Goal: Participate in discussion: Engage in conversation with other users on a specific topic

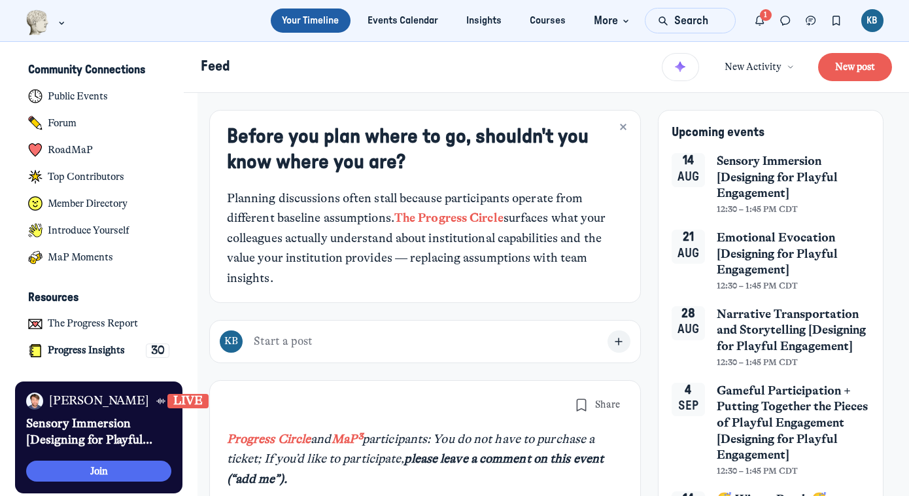
scroll to position [3204, 2571]
click at [757, 182] on span "Sensory Immersion [Designing for Playful Engagement]" at bounding box center [794, 177] width 154 height 48
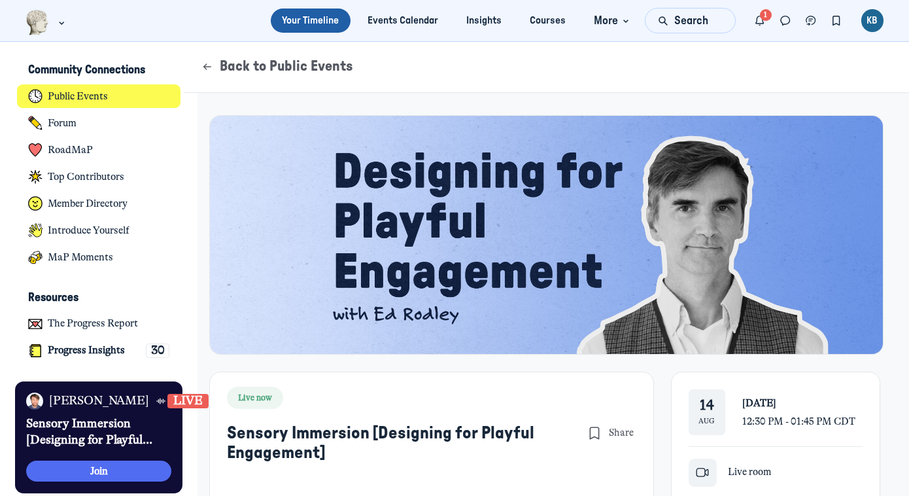
scroll to position [120, 0]
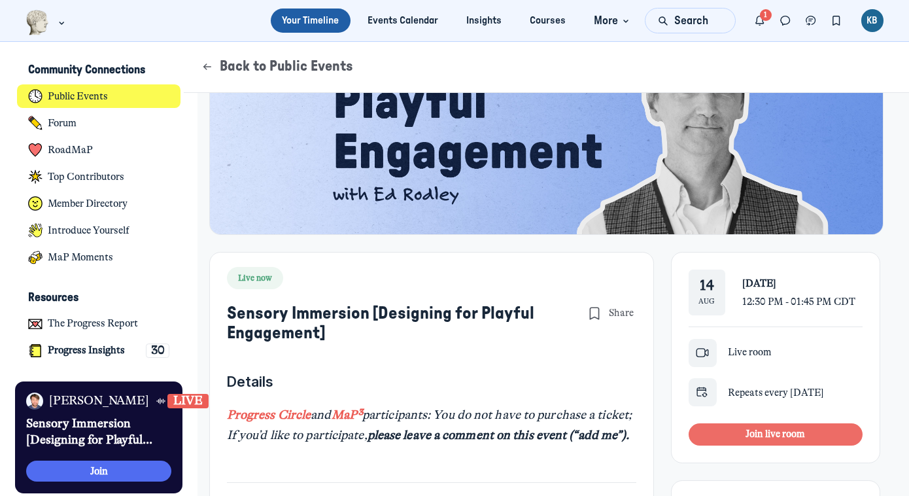
click at [747, 428] on span "Join live room" at bounding box center [776, 434] width 60 height 12
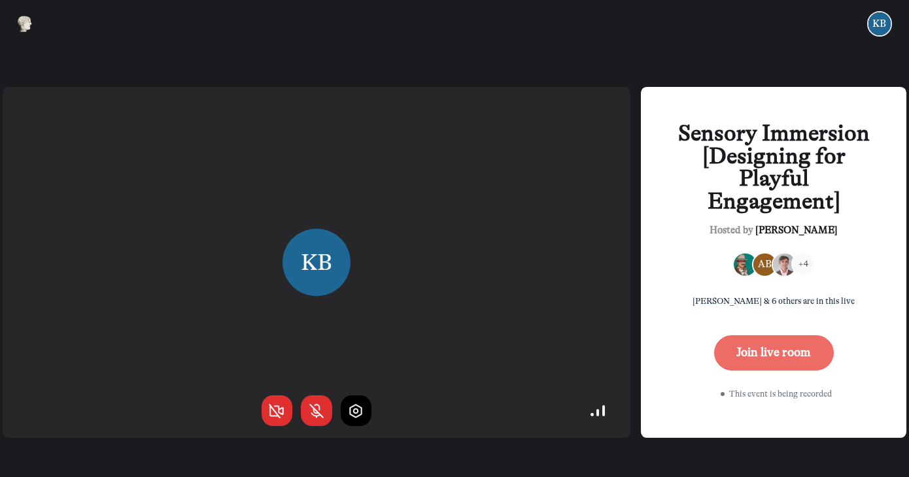
click at [727, 354] on button "Join live room" at bounding box center [774, 353] width 120 height 35
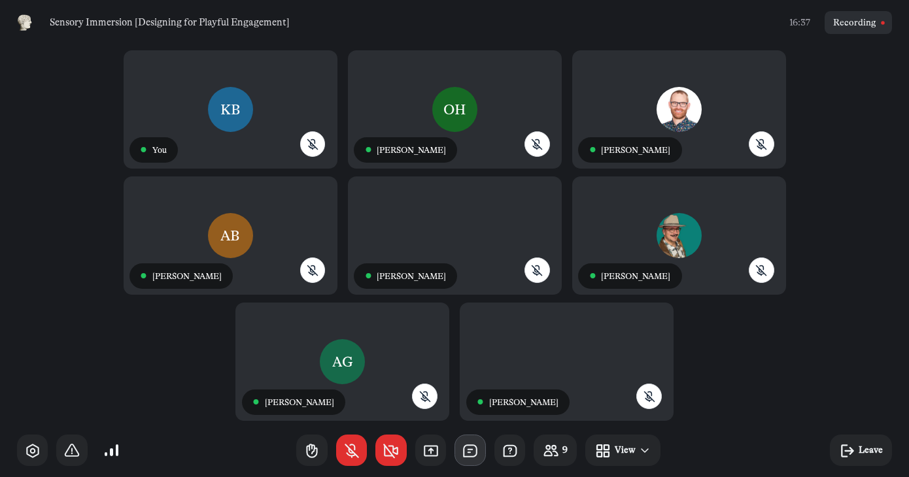
click at [469, 454] on icon "button" at bounding box center [470, 451] width 17 height 17
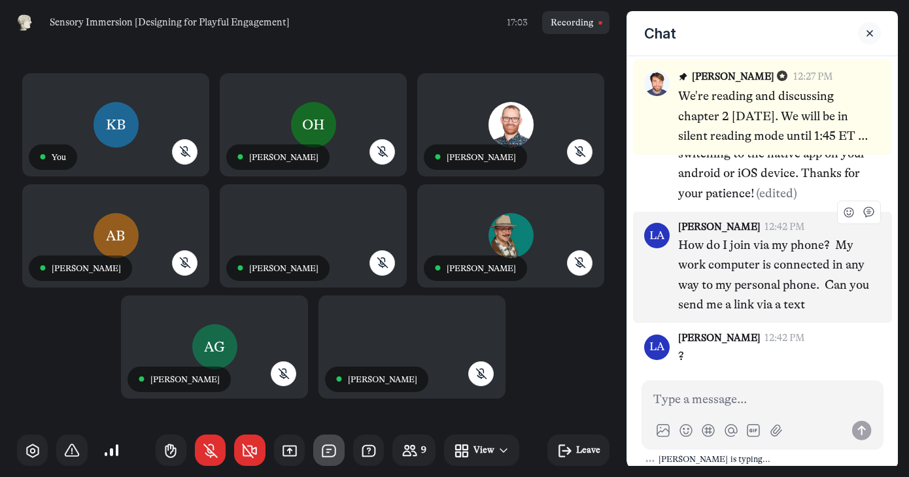
scroll to position [5, 0]
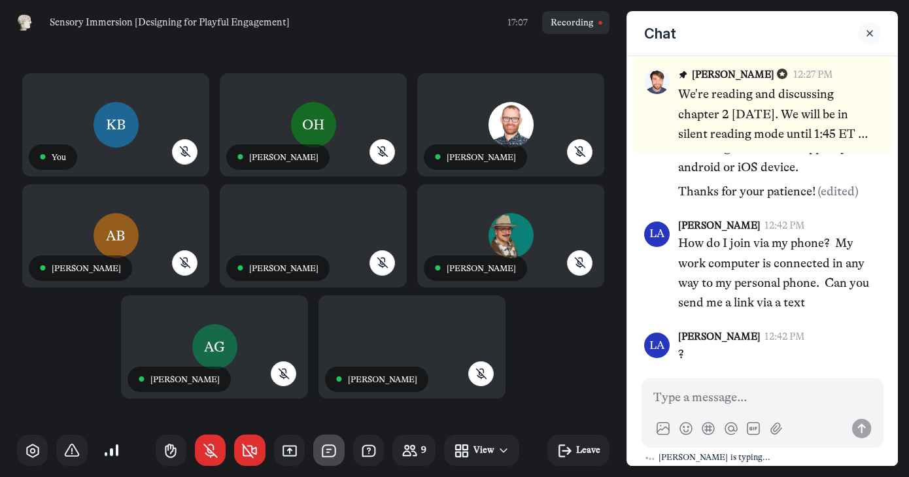
click at [875, 33] on icon "Close sidebar" at bounding box center [869, 33] width 13 height 9
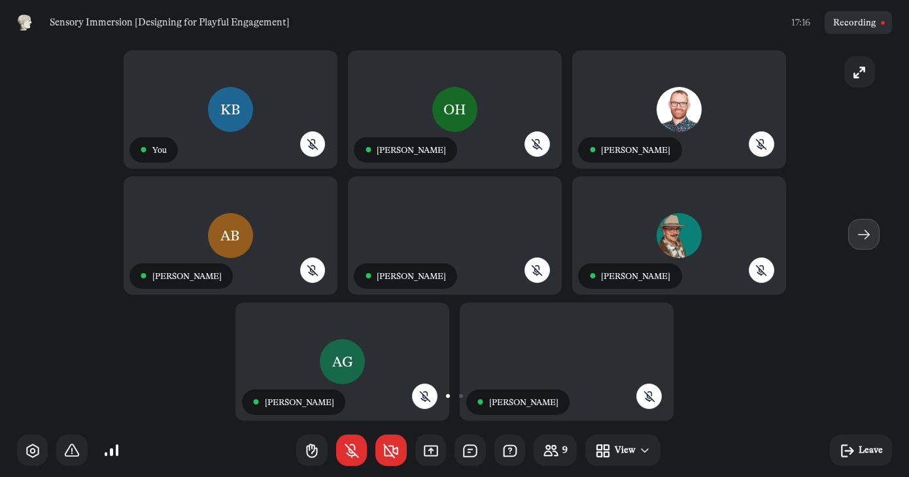
click at [859, 231] on icon "button" at bounding box center [864, 234] width 17 height 17
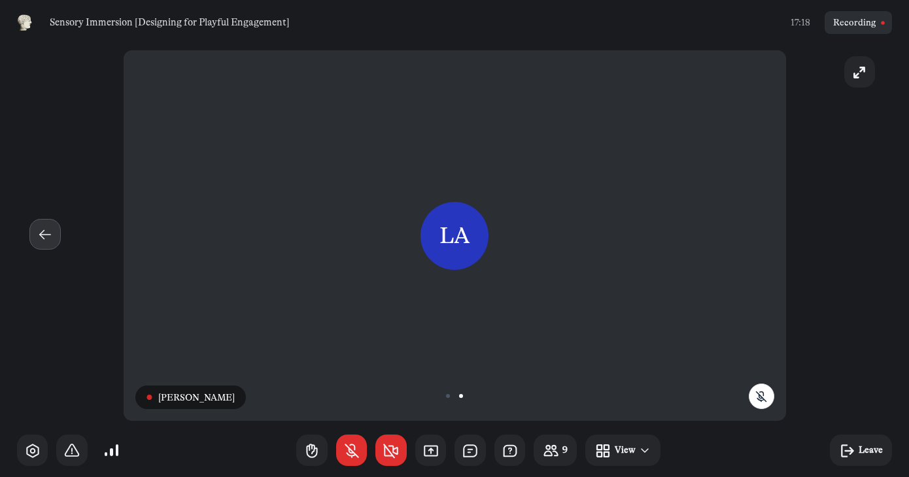
click at [48, 234] on icon "button" at bounding box center [45, 234] width 17 height 17
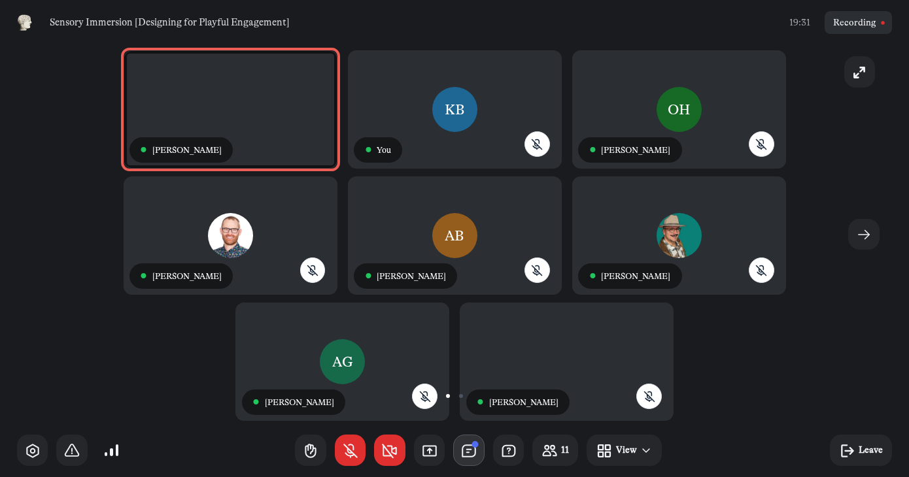
click at [472, 451] on icon "button" at bounding box center [468, 451] width 17 height 17
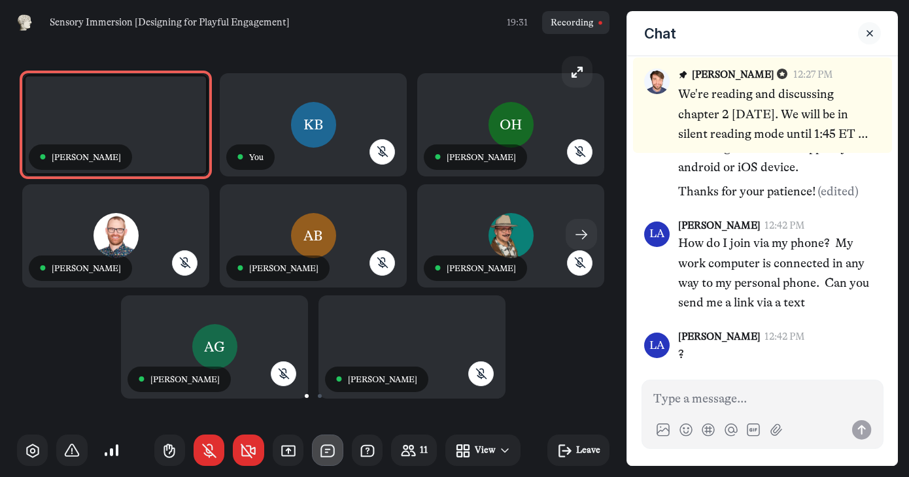
scroll to position [1006, 0]
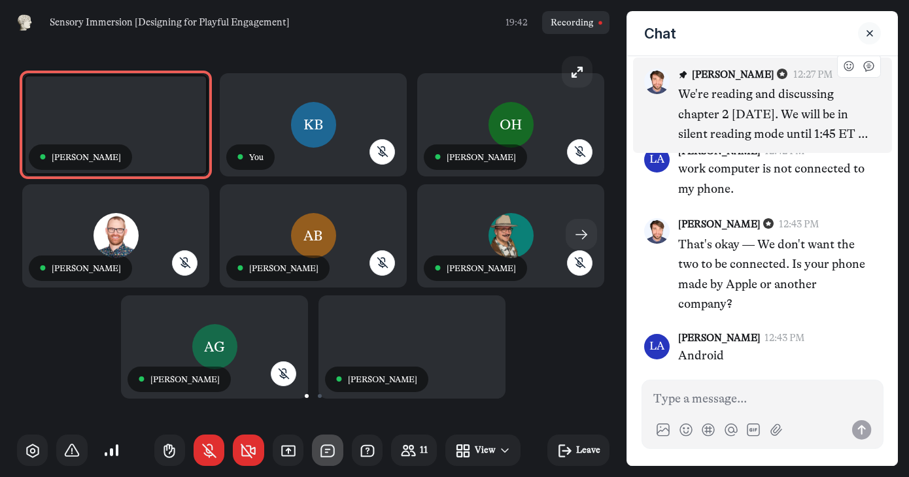
click at [759, 122] on p "We're reading and discussing chapter 2 [DATE]. We will be in silent reading mod…" at bounding box center [774, 114] width 192 height 60
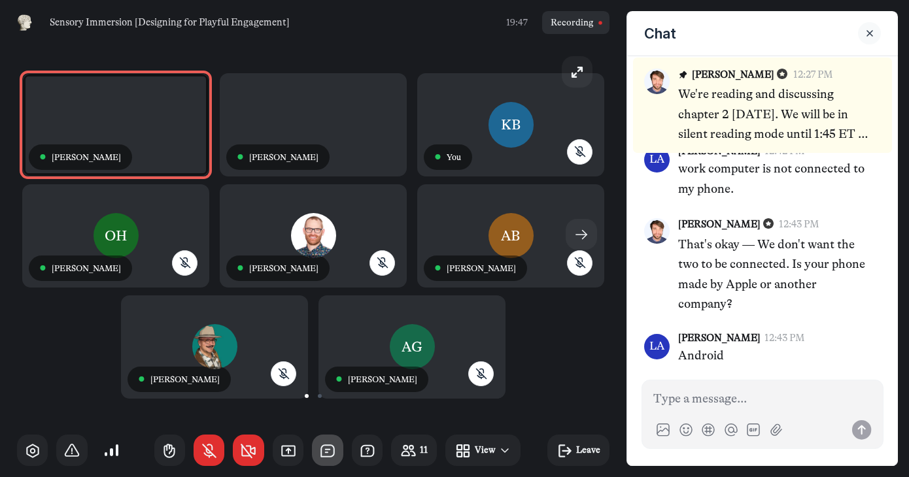
click at [869, 36] on icon "Close sidebar" at bounding box center [869, 33] width 13 height 9
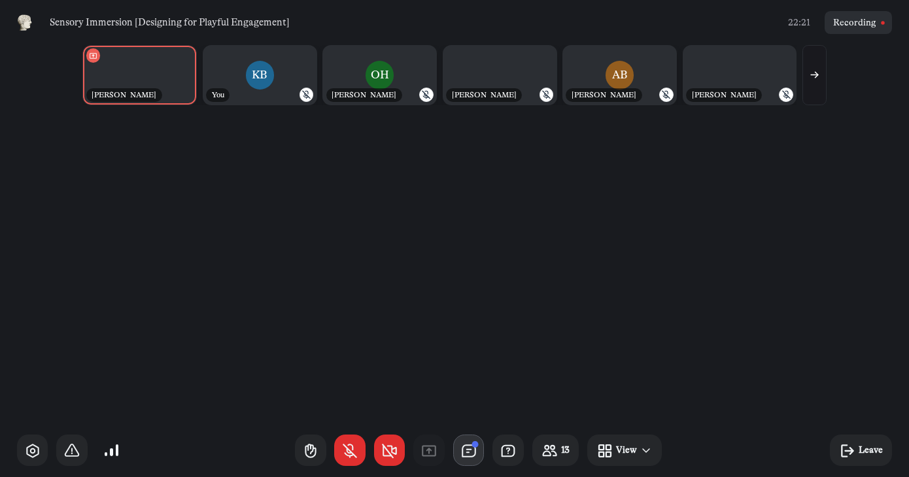
click at [472, 451] on icon "button" at bounding box center [468, 451] width 17 height 17
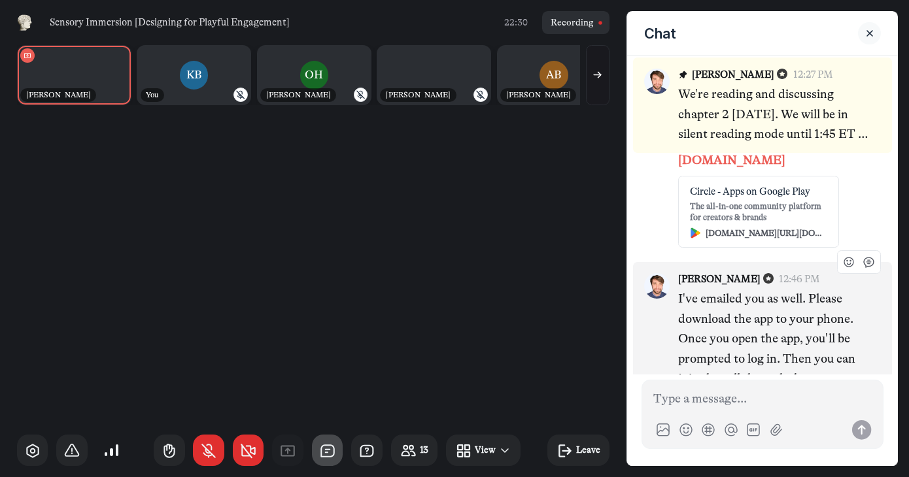
scroll to position [1338, 0]
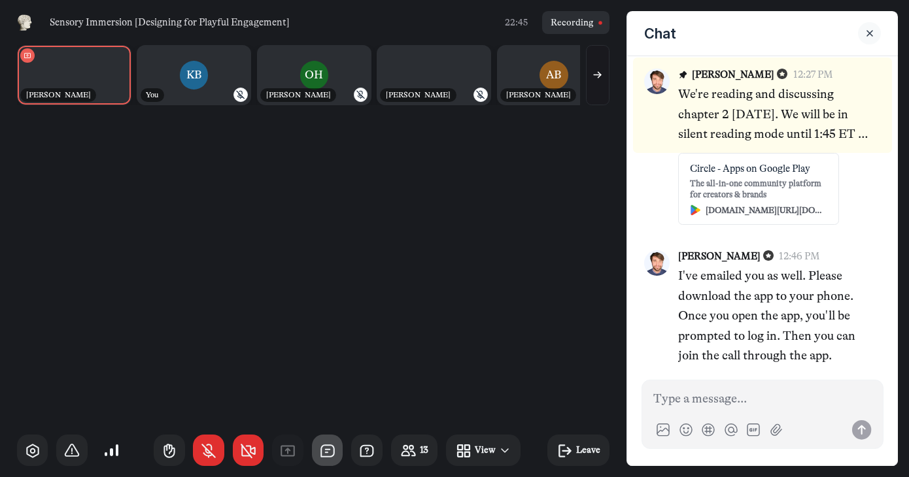
click at [875, 32] on icon "Close sidebar" at bounding box center [869, 33] width 13 height 9
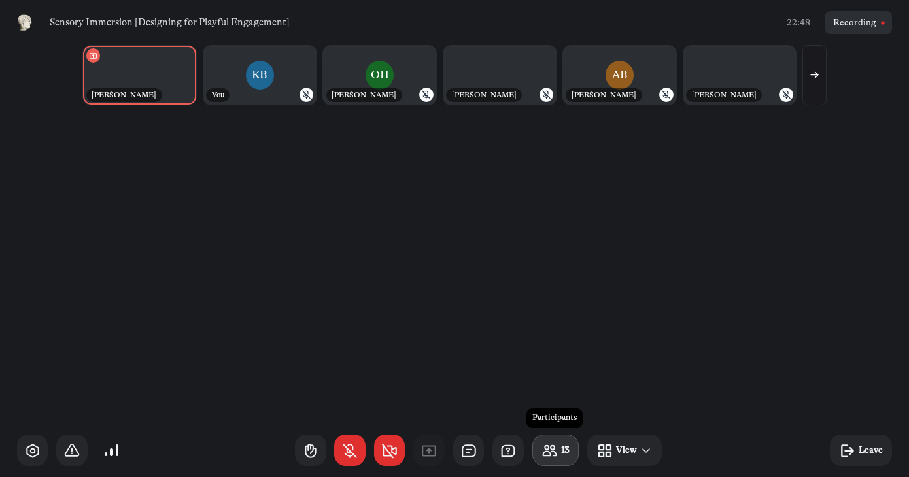
click at [554, 453] on use "button" at bounding box center [549, 450] width 13 height 10
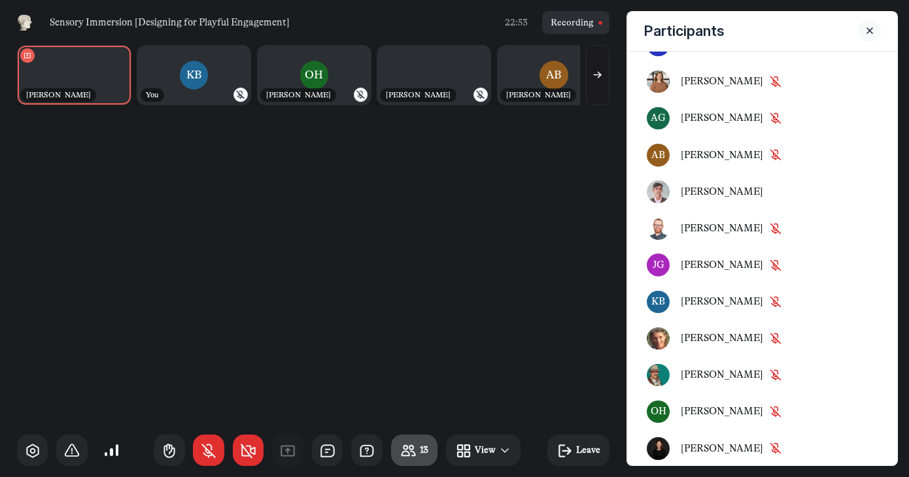
scroll to position [0, 0]
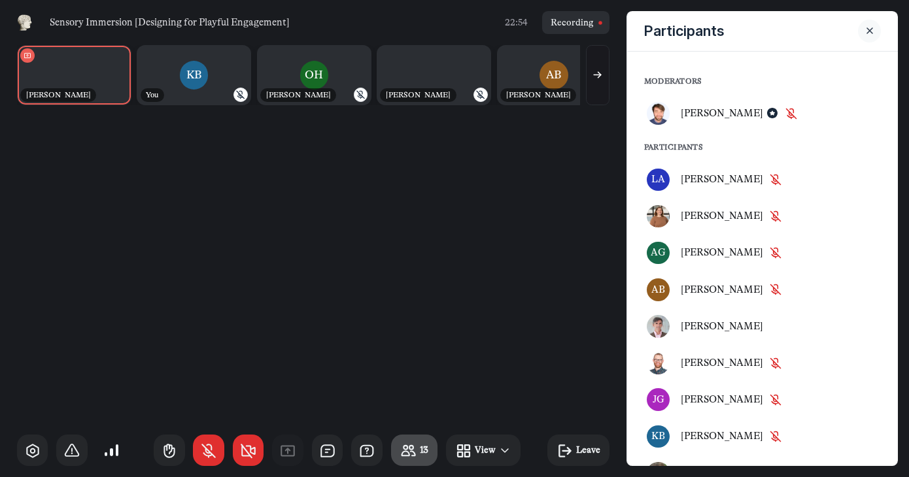
click at [873, 33] on icon "Close sidebar" at bounding box center [869, 30] width 13 height 9
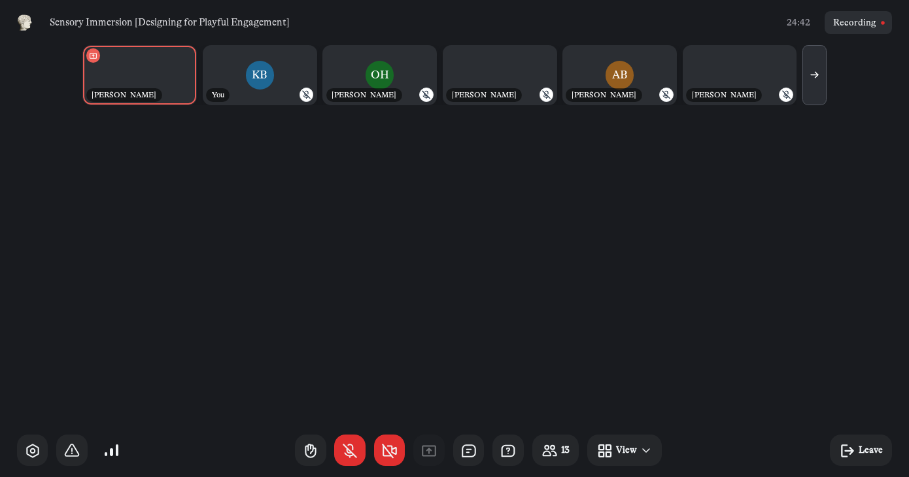
click at [815, 80] on icon "button" at bounding box center [814, 74] width 11 height 11
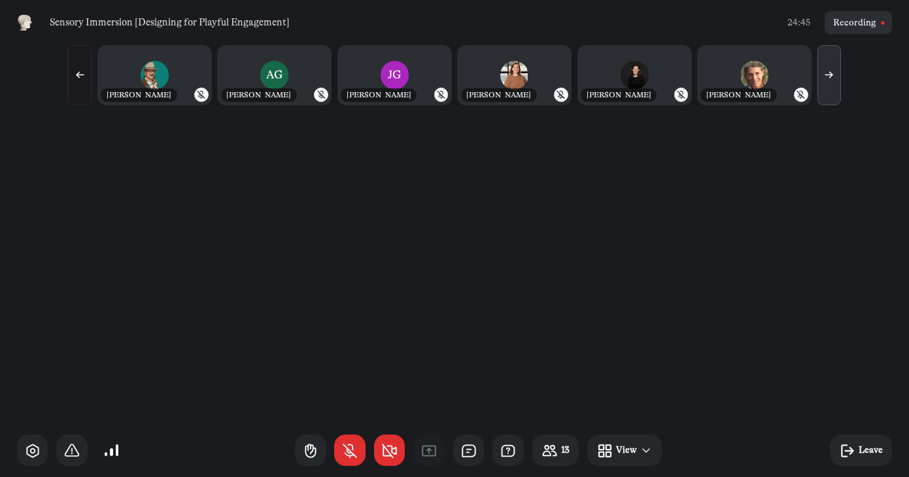
click at [834, 75] on icon "button" at bounding box center [829, 74] width 11 height 11
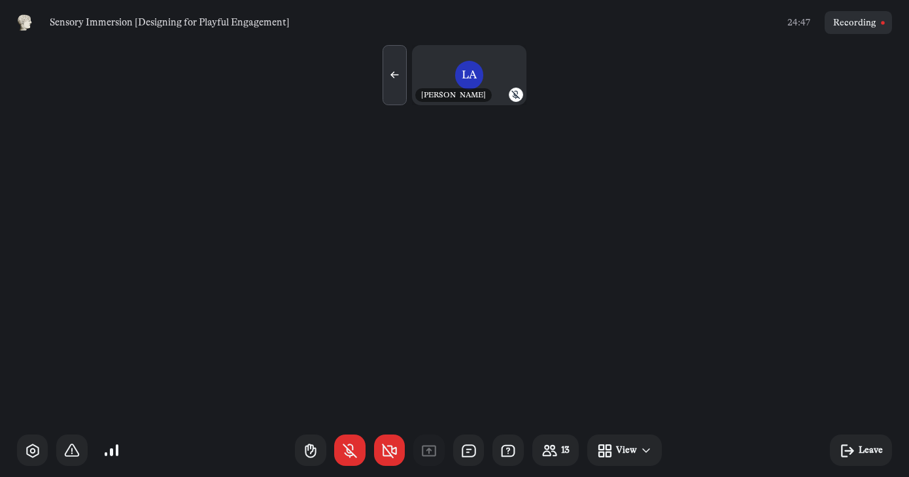
click at [400, 71] on icon "button" at bounding box center [394, 74] width 11 height 11
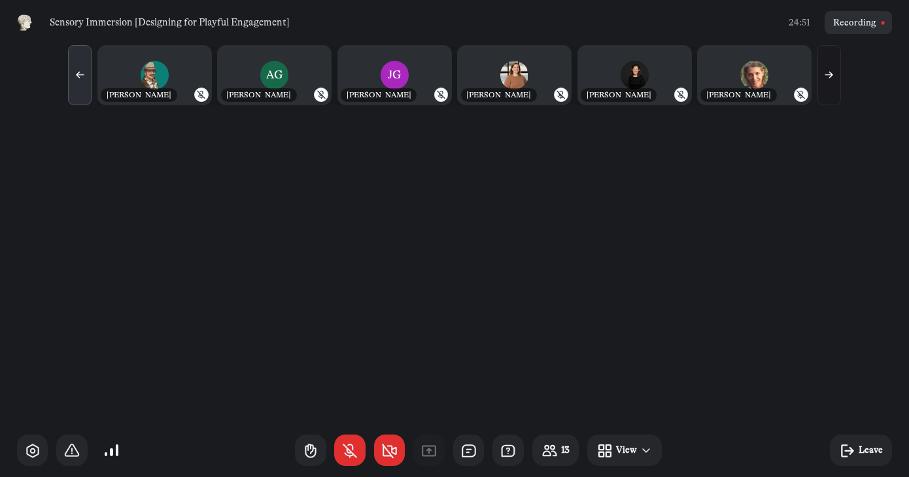
click at [84, 77] on icon "button" at bounding box center [80, 74] width 11 height 11
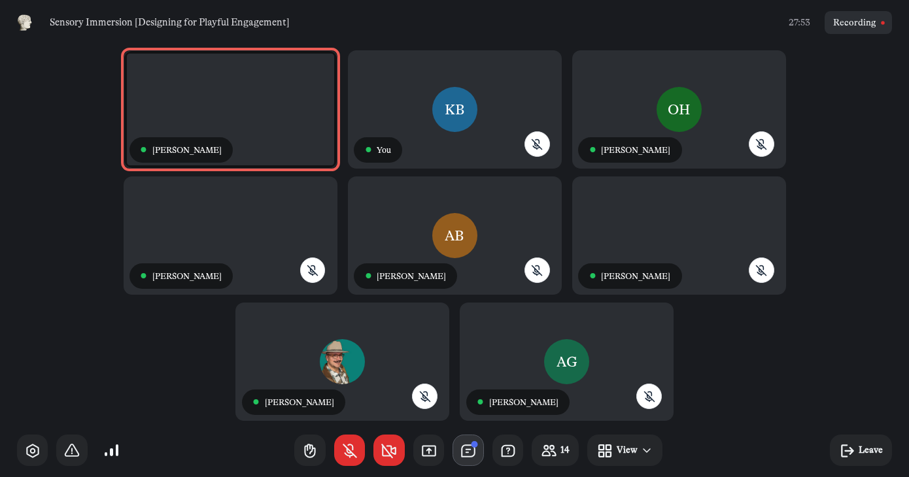
click at [476, 449] on icon "button" at bounding box center [468, 451] width 17 height 17
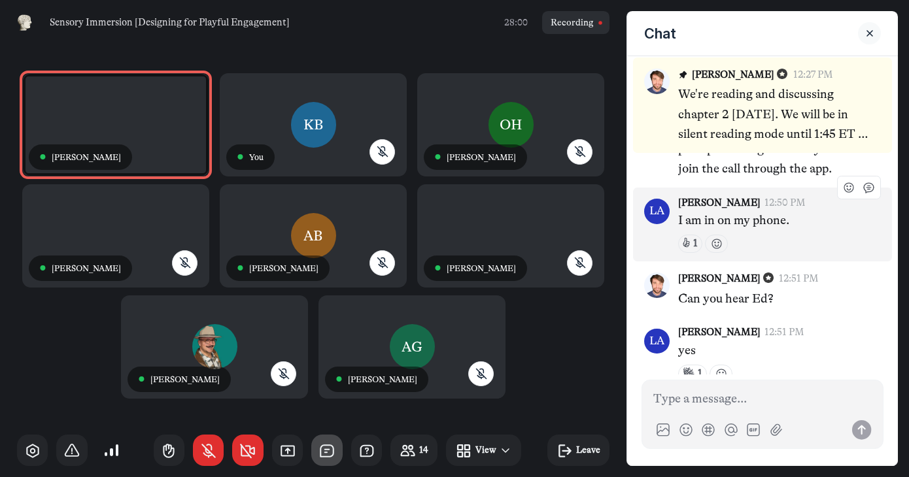
scroll to position [1665, 0]
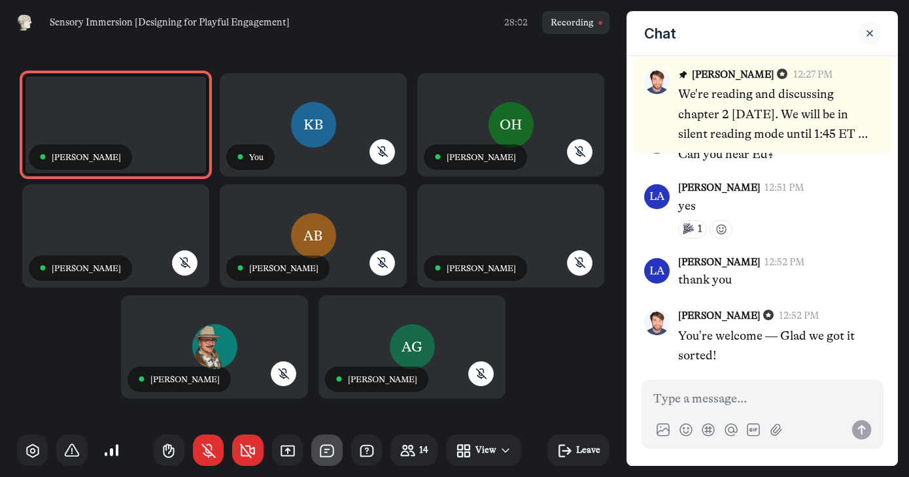
click at [869, 32] on use "Close sidebar" at bounding box center [869, 33] width 5 height 5
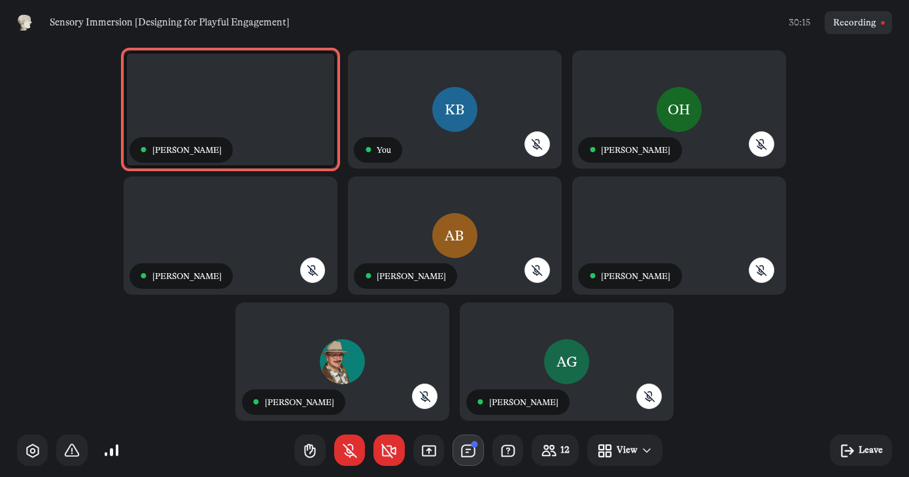
click at [466, 450] on use "button" at bounding box center [468, 450] width 12 height 11
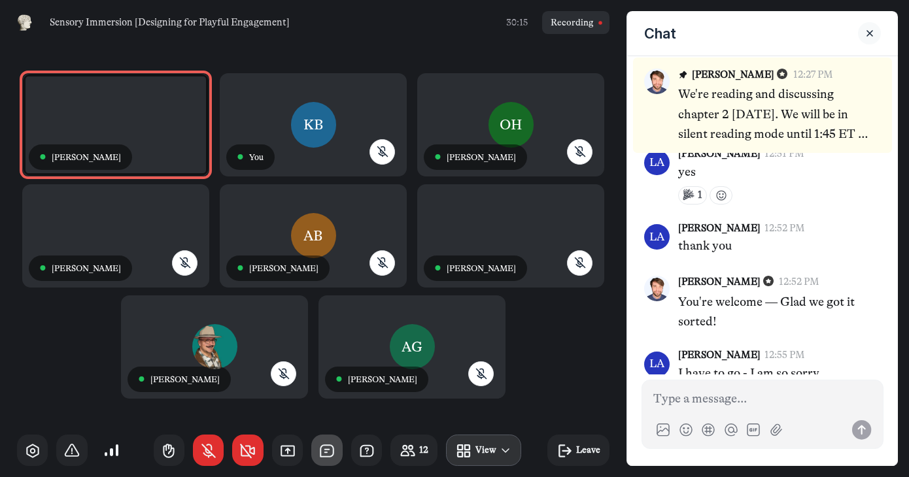
scroll to position [1716, 0]
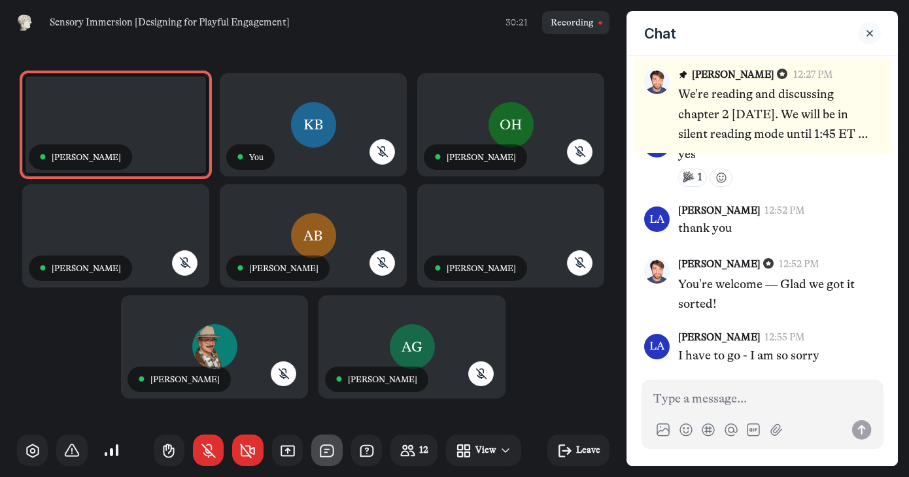
click at [869, 31] on icon "Close sidebar" at bounding box center [869, 33] width 13 height 9
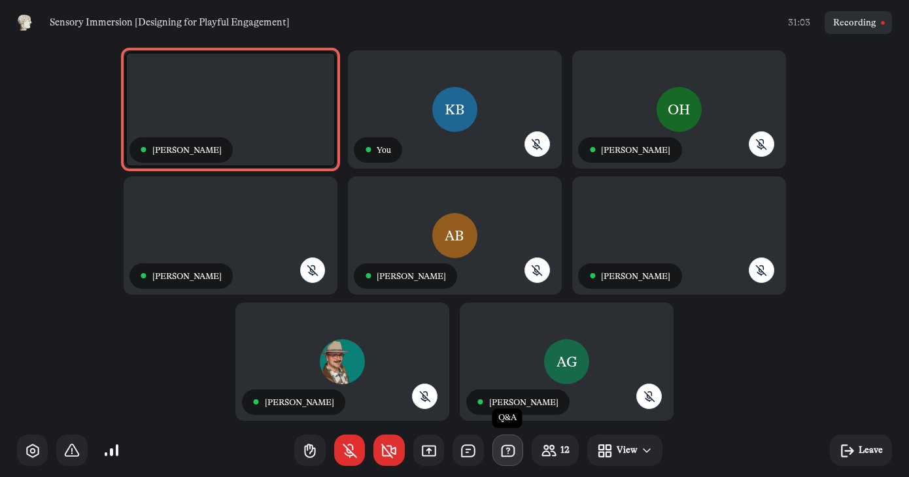
click at [509, 450] on use "button" at bounding box center [508, 450] width 12 height 11
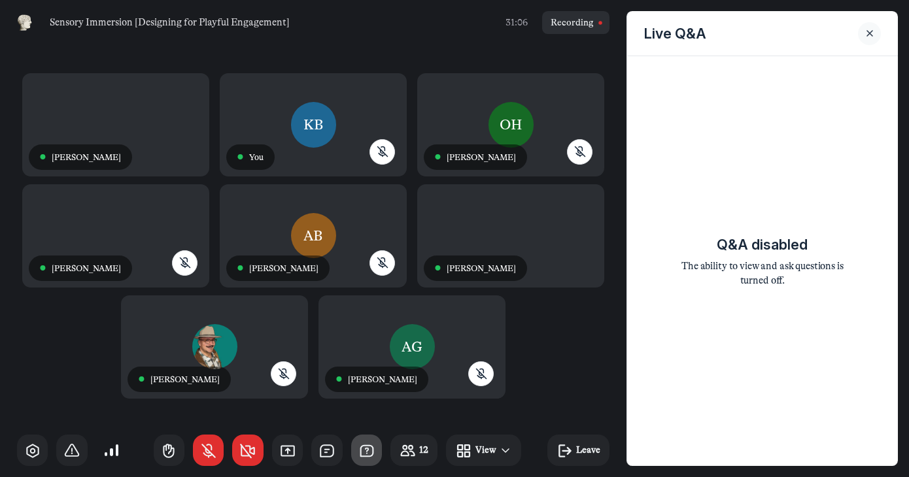
click at [861, 35] on button "Close sidebar" at bounding box center [869, 33] width 23 height 23
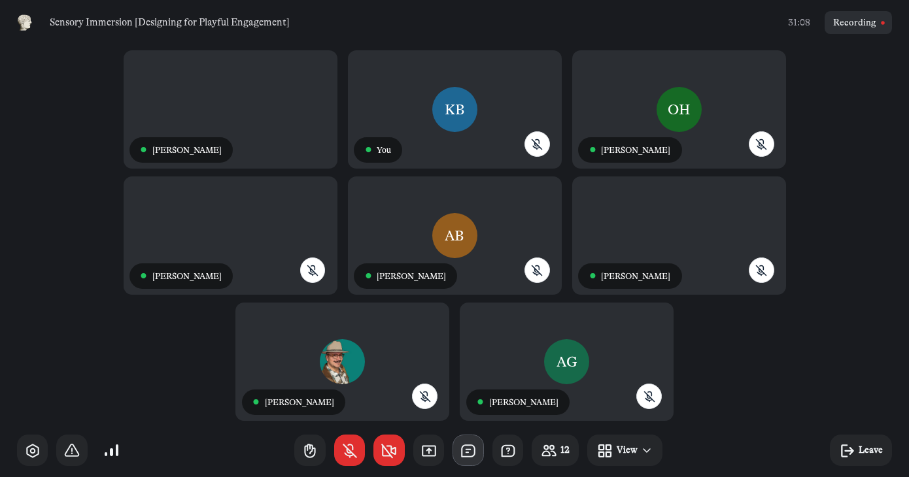
click at [462, 449] on use "button" at bounding box center [468, 450] width 12 height 11
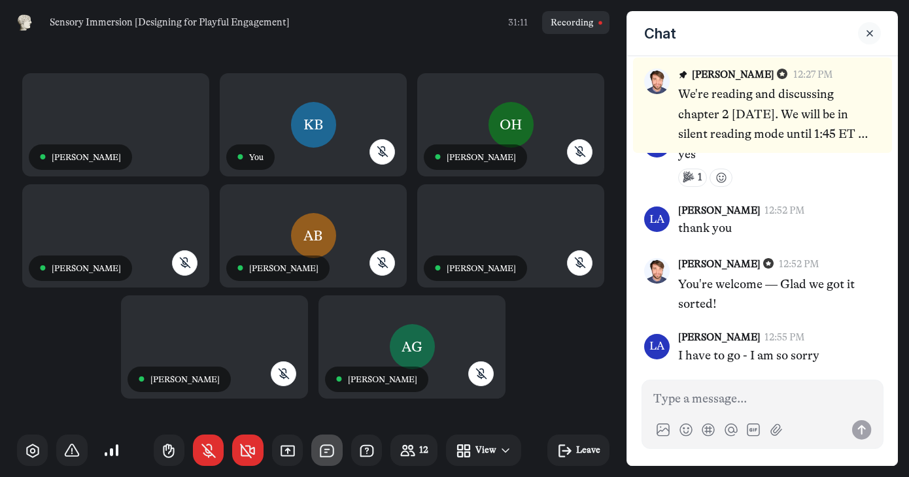
click at [869, 31] on icon "Close sidebar" at bounding box center [869, 33] width 13 height 9
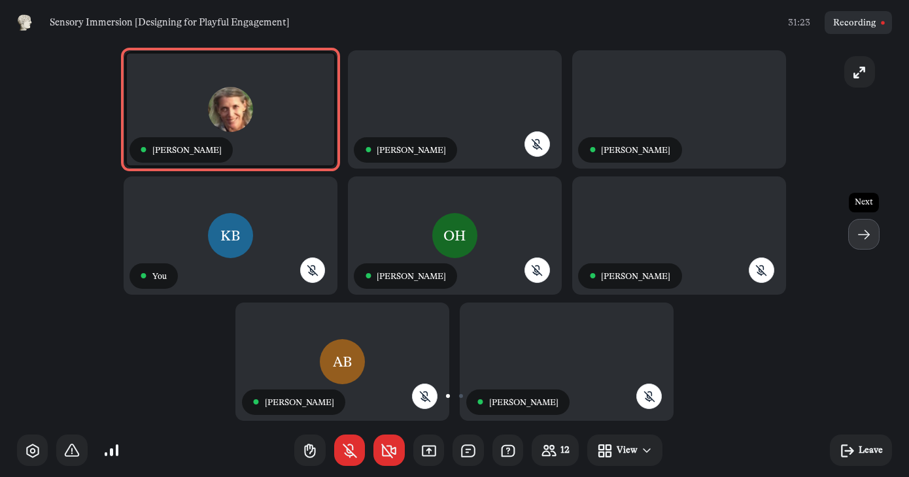
click at [863, 233] on icon "button" at bounding box center [864, 234] width 17 height 17
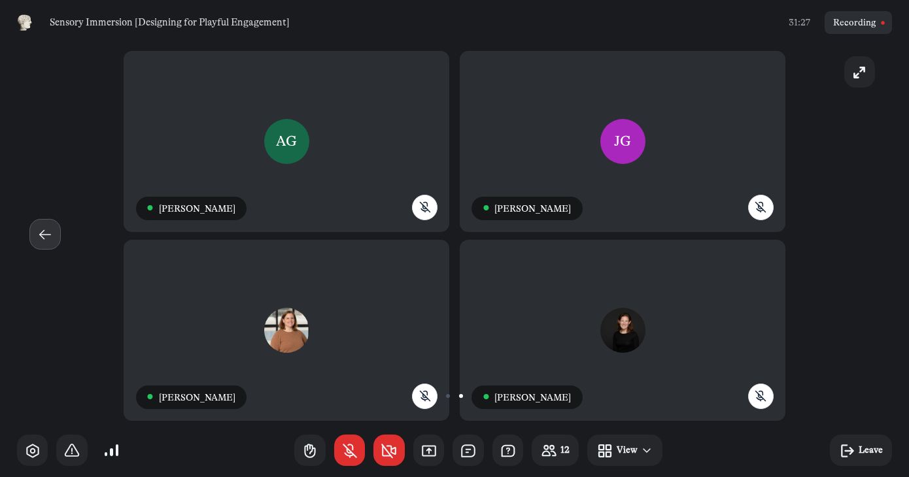
click at [49, 240] on icon "button" at bounding box center [45, 234] width 17 height 17
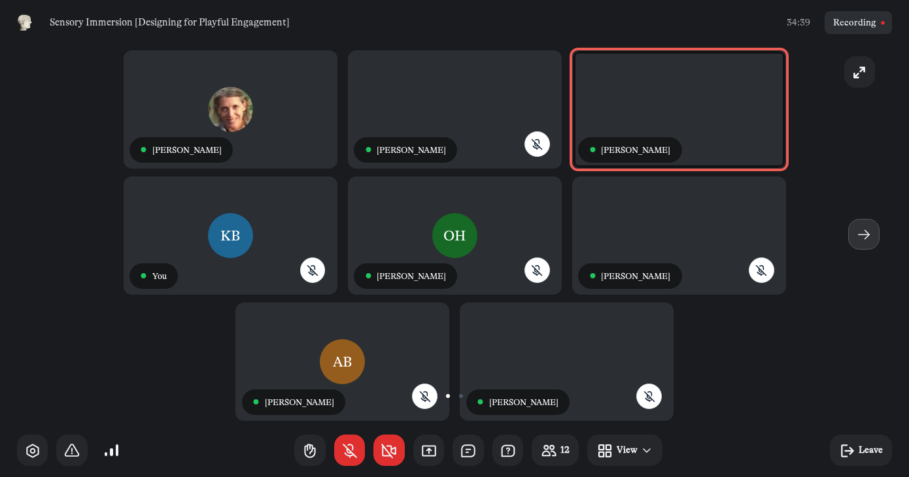
click at [861, 228] on icon "button" at bounding box center [864, 234] width 17 height 17
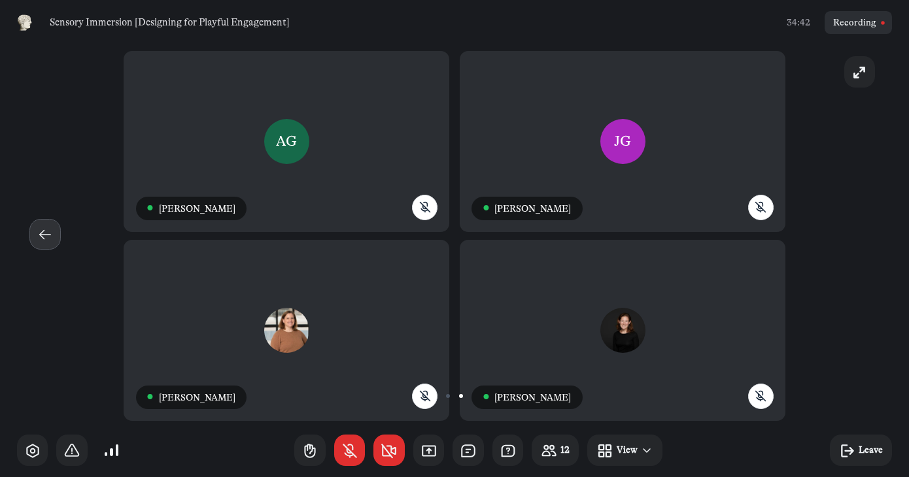
click at [51, 239] on icon "button" at bounding box center [45, 234] width 17 height 17
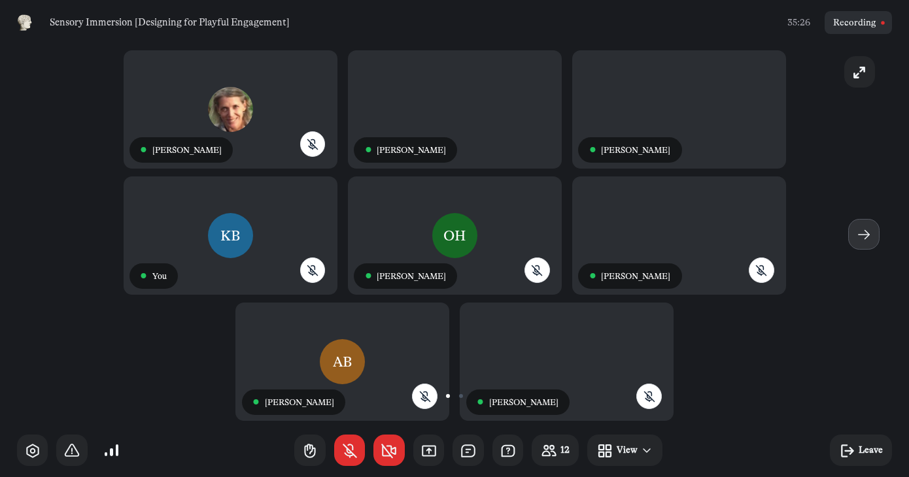
click at [871, 232] on icon "button" at bounding box center [864, 234] width 17 height 17
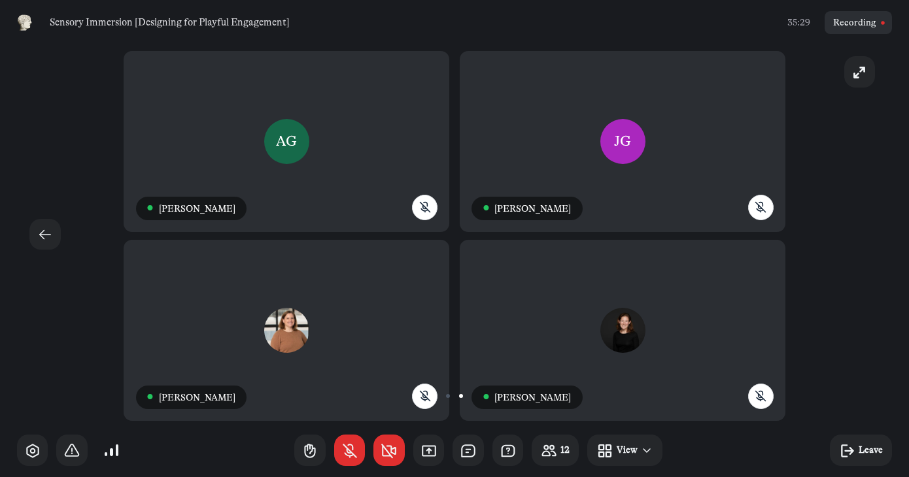
click at [871, 232] on div "AG ● [PERSON_NAME] ● [PERSON_NAME] AM ● [PERSON_NAME] RE ● [PERSON_NAME]" at bounding box center [454, 234] width 875 height 379
click at [41, 236] on use "button" at bounding box center [45, 235] width 10 height 9
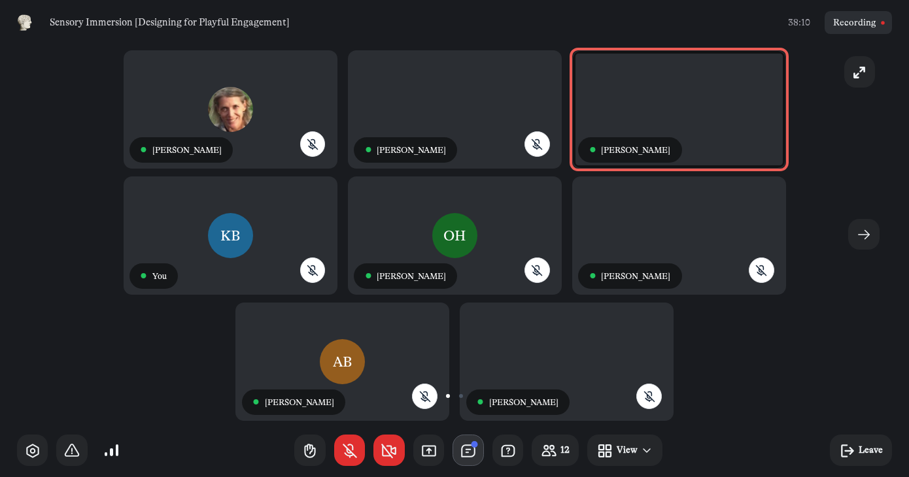
click at [460, 449] on icon "button" at bounding box center [468, 451] width 17 height 17
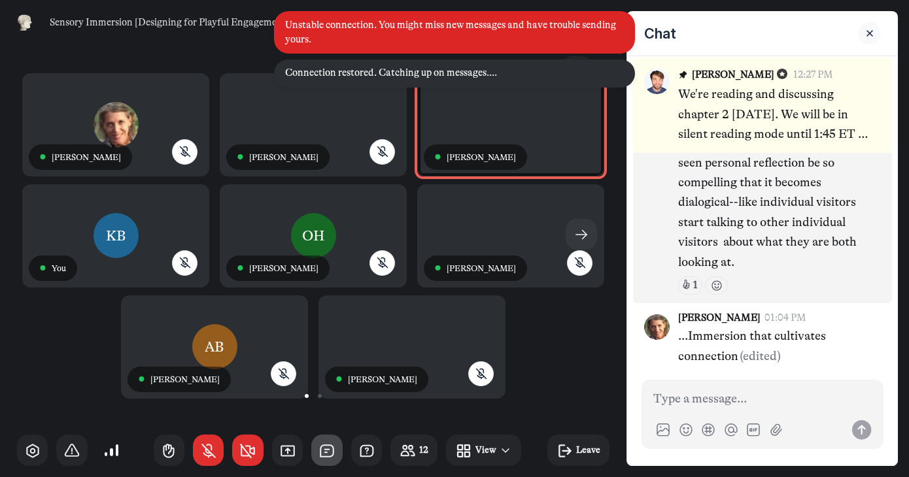
scroll to position [1922, 0]
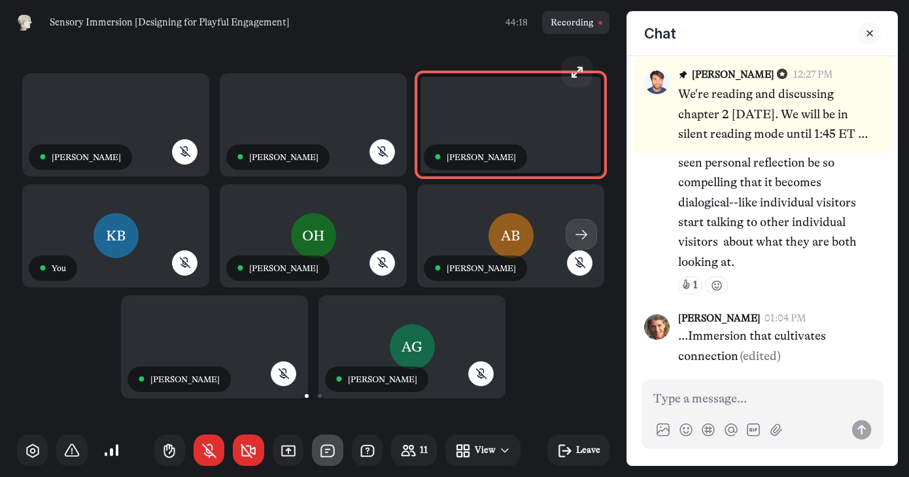
click at [578, 233] on icon "button" at bounding box center [581, 234] width 17 height 17
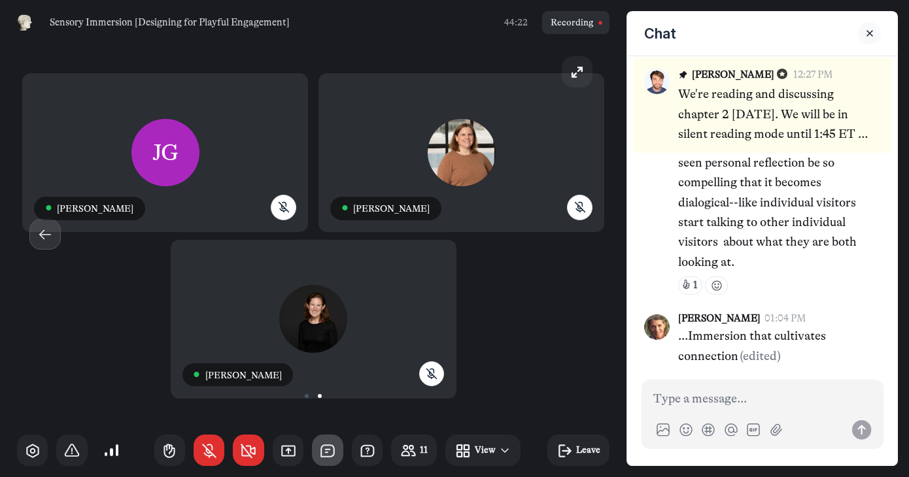
click at [51, 241] on icon "button" at bounding box center [45, 234] width 17 height 17
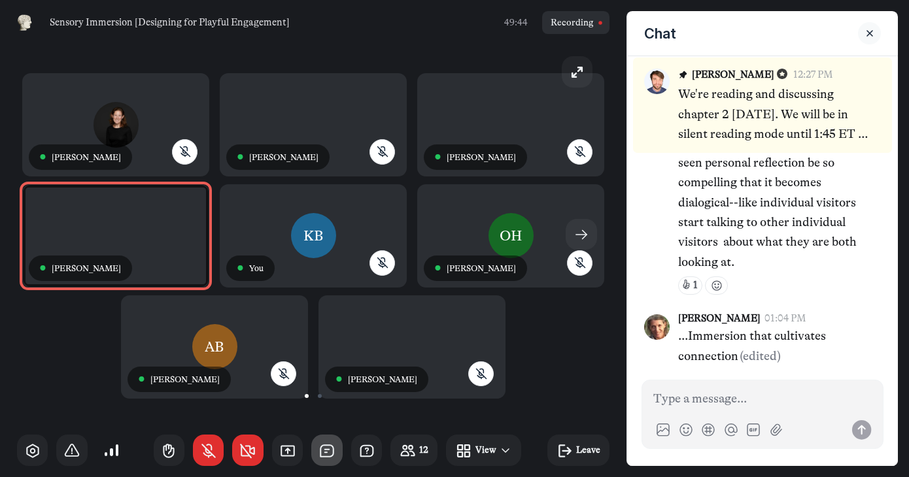
scroll to position [1823, 0]
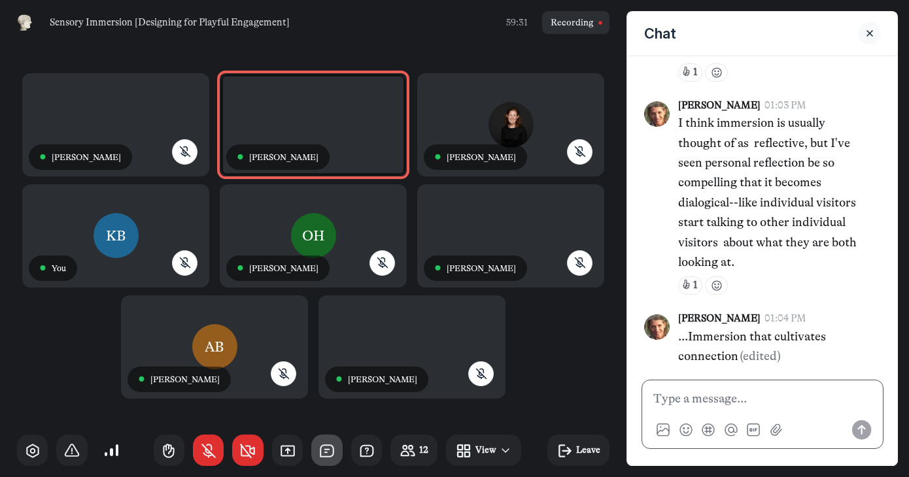
click at [670, 402] on p at bounding box center [762, 399] width 218 height 20
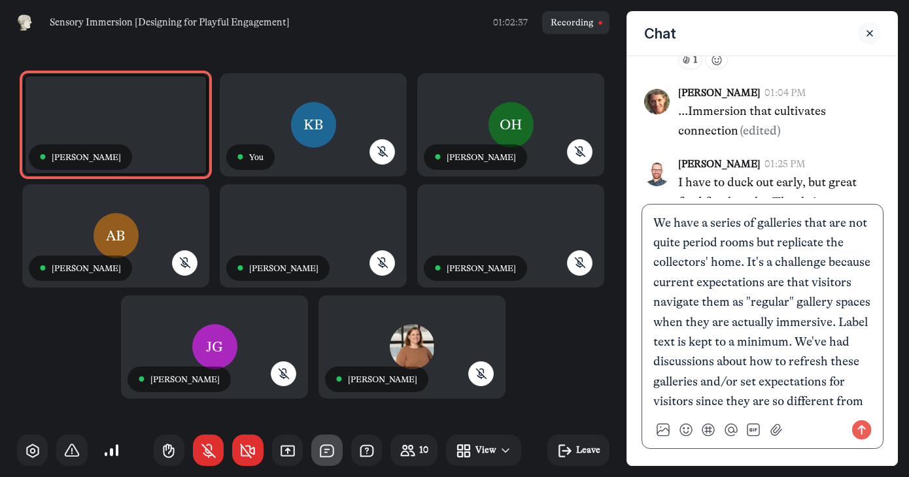
scroll to position [0, 0]
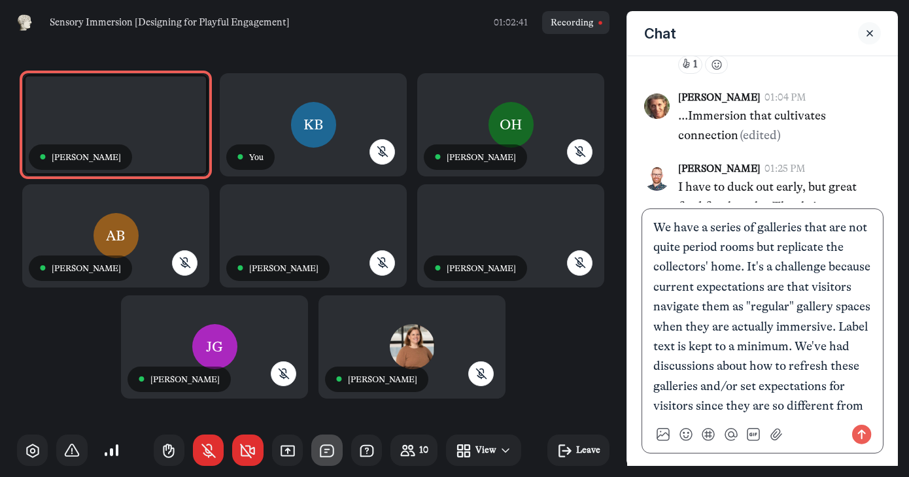
click at [657, 224] on p "We have a series of galleries that are not quite period rooms but replicate the…" at bounding box center [762, 327] width 218 height 219
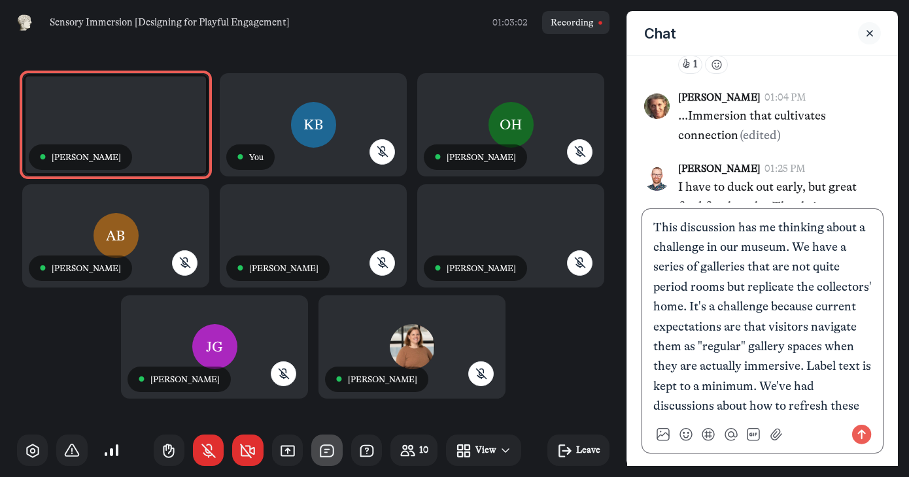
click at [681, 224] on p "This discussion has me thinking about a challenge in our museum. We have a seri…" at bounding box center [762, 347] width 218 height 258
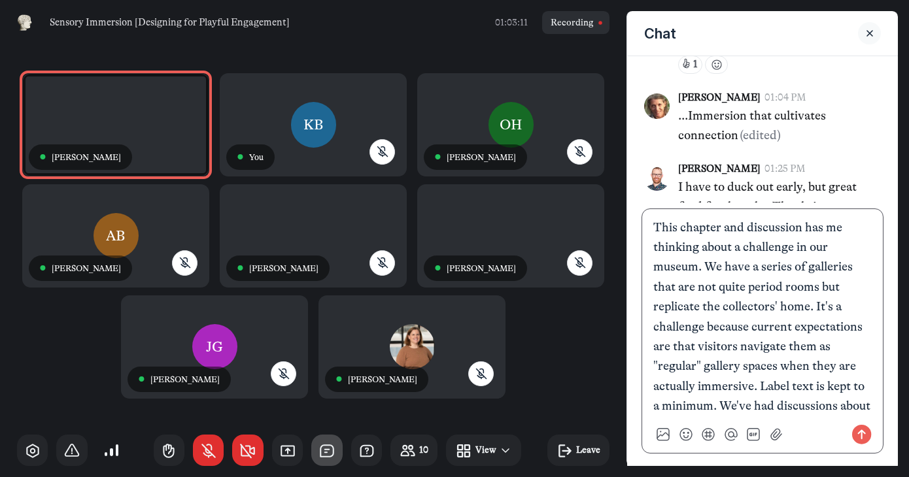
scroll to position [22, 0]
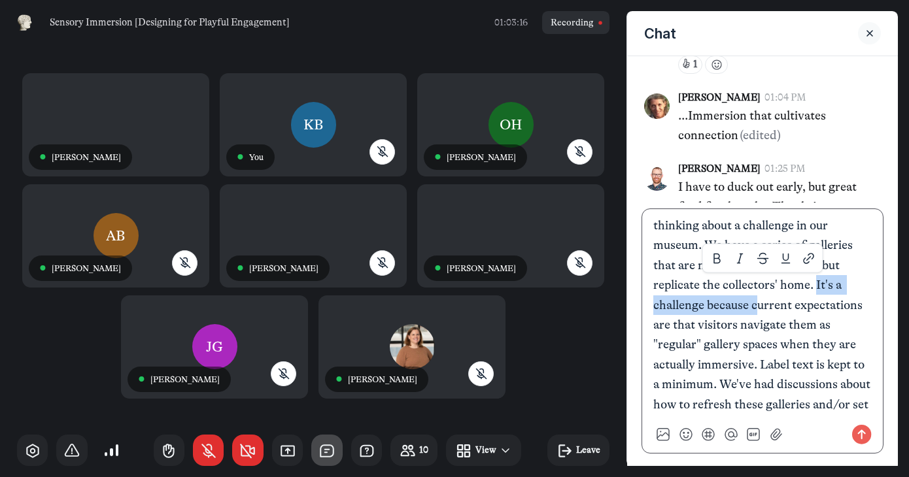
drag, startPoint x: 736, startPoint y: 304, endPoint x: 793, endPoint y: 285, distance: 60.4
click at [793, 285] on p "This chapter and discussion has me thinking about a challenge in our museum. We…" at bounding box center [762, 335] width 218 height 279
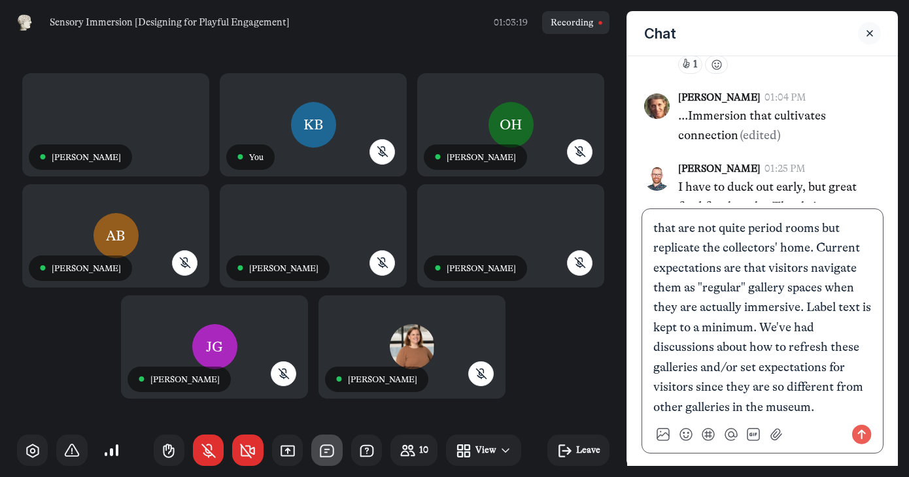
scroll to position [5, 0]
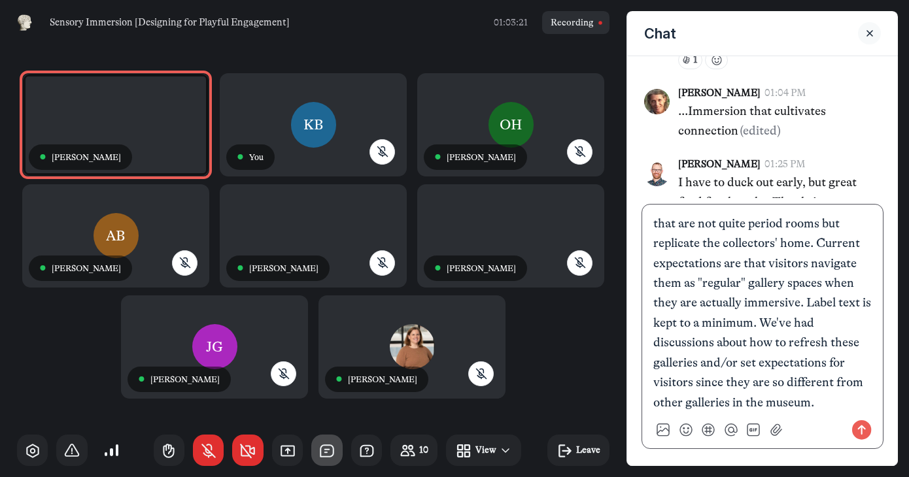
click at [852, 425] on use "Send message" at bounding box center [862, 431] width 20 height 20
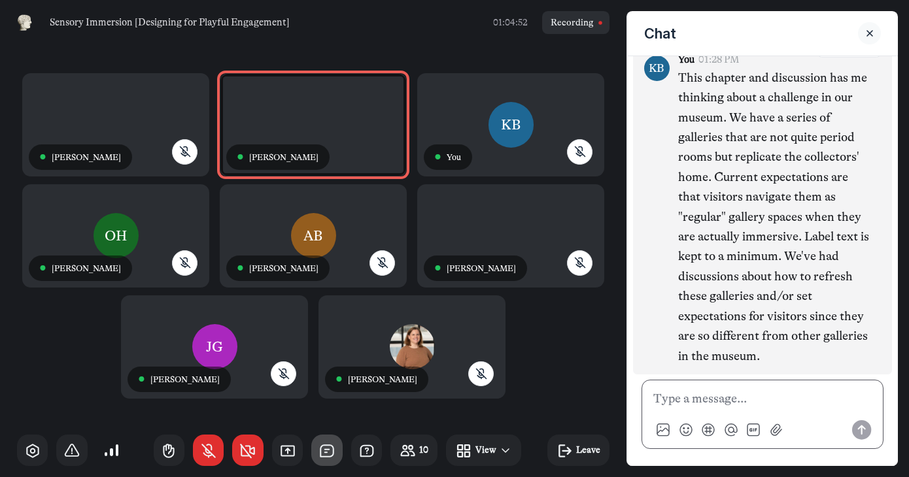
scroll to position [1996, 0]
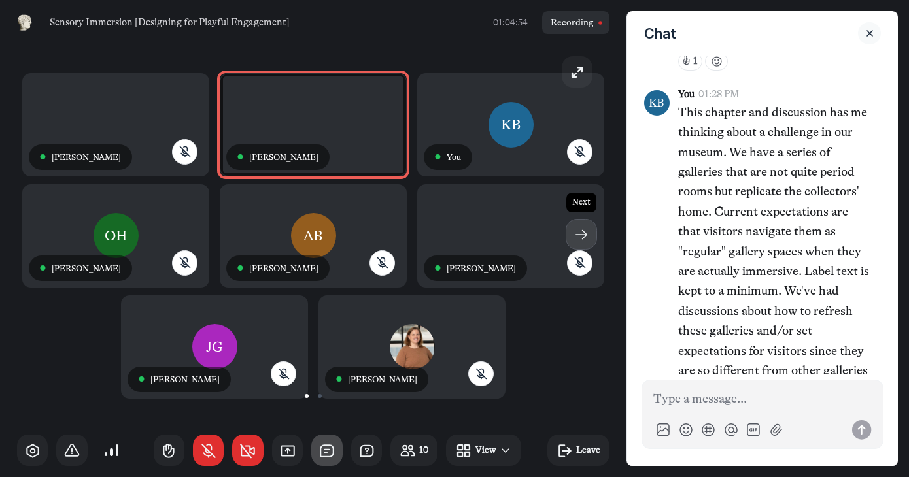
click at [588, 237] on icon "button" at bounding box center [581, 234] width 17 height 17
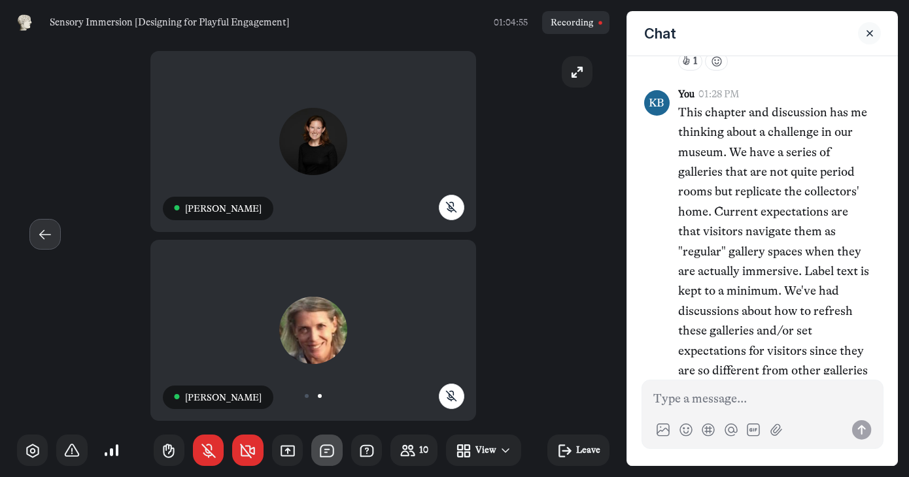
click at [50, 235] on use "button" at bounding box center [45, 235] width 10 height 9
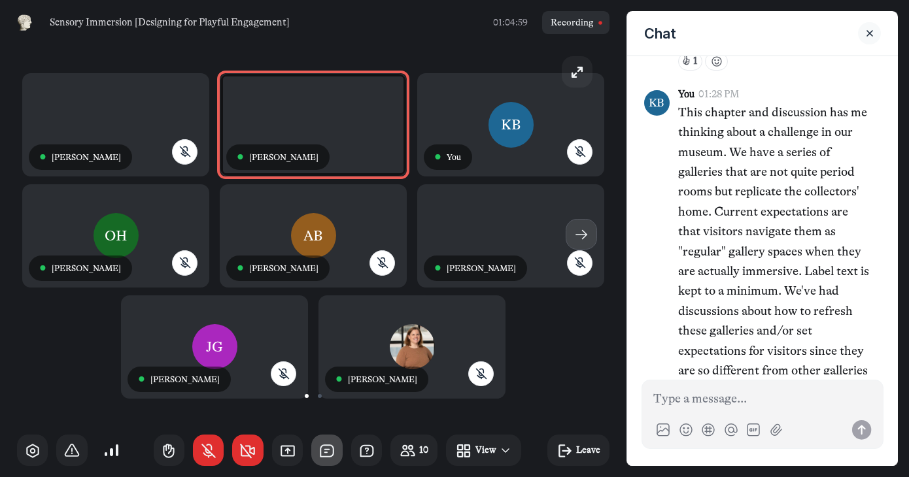
click at [574, 227] on icon "button" at bounding box center [581, 234] width 17 height 17
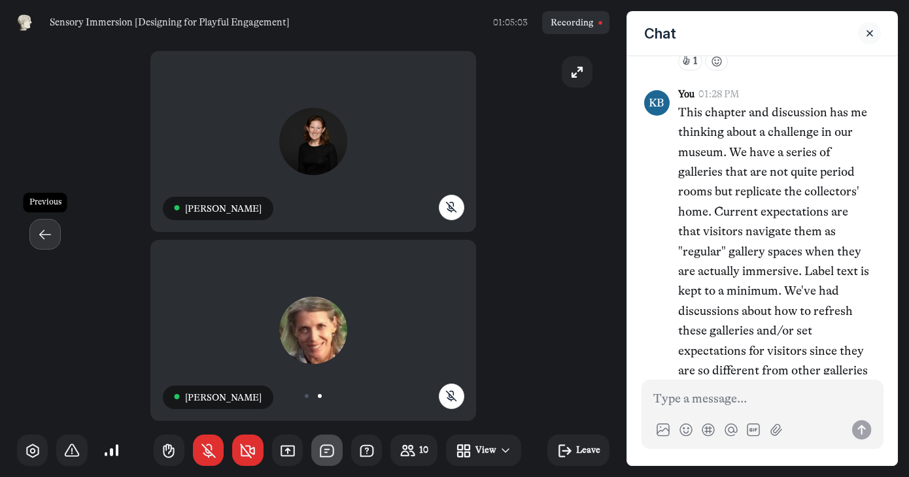
click at [46, 234] on icon "button" at bounding box center [45, 234] width 17 height 17
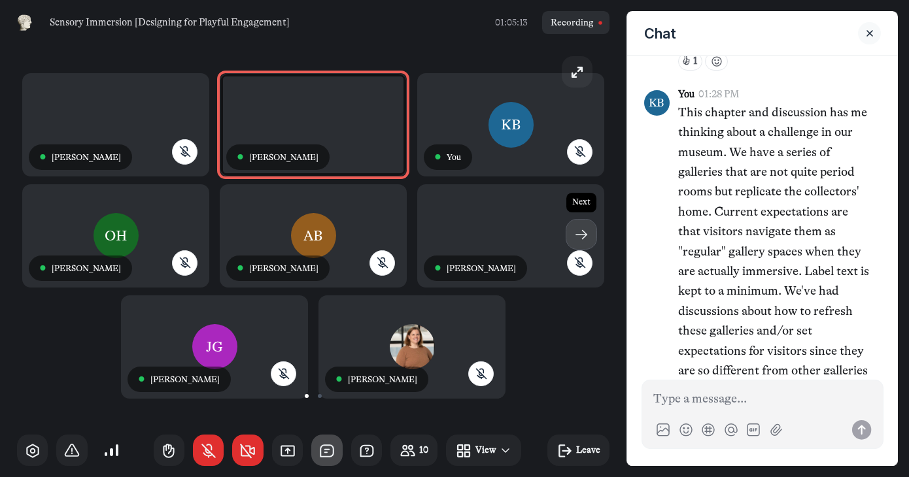
click at [575, 234] on icon "button" at bounding box center [581, 234] width 17 height 17
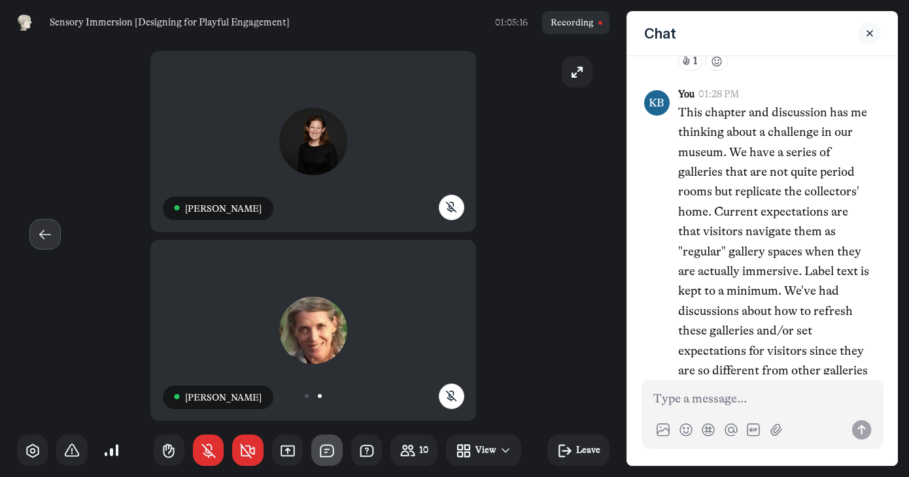
click at [49, 232] on icon "button" at bounding box center [45, 234] width 17 height 17
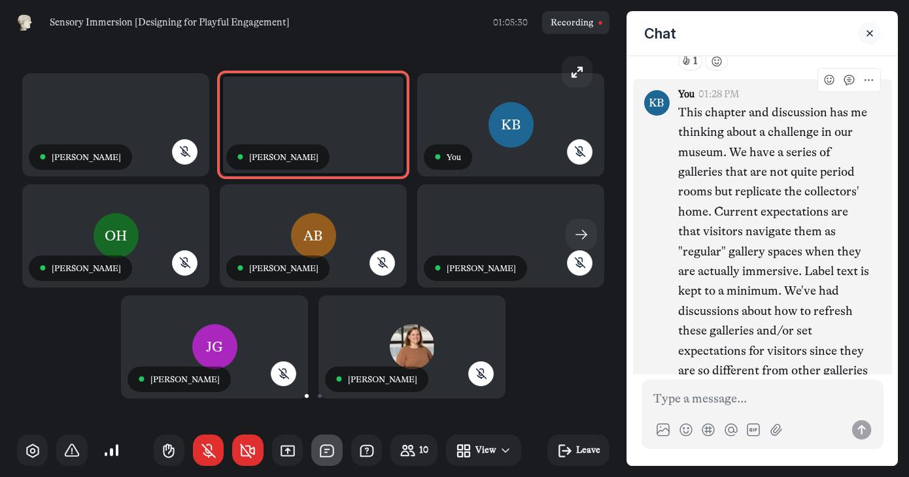
scroll to position [2062, 0]
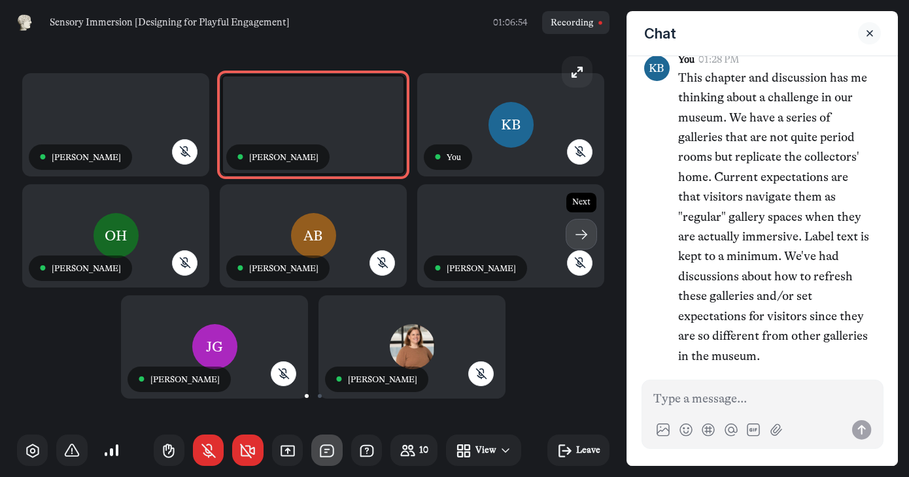
click at [585, 235] on use "button" at bounding box center [581, 235] width 10 height 9
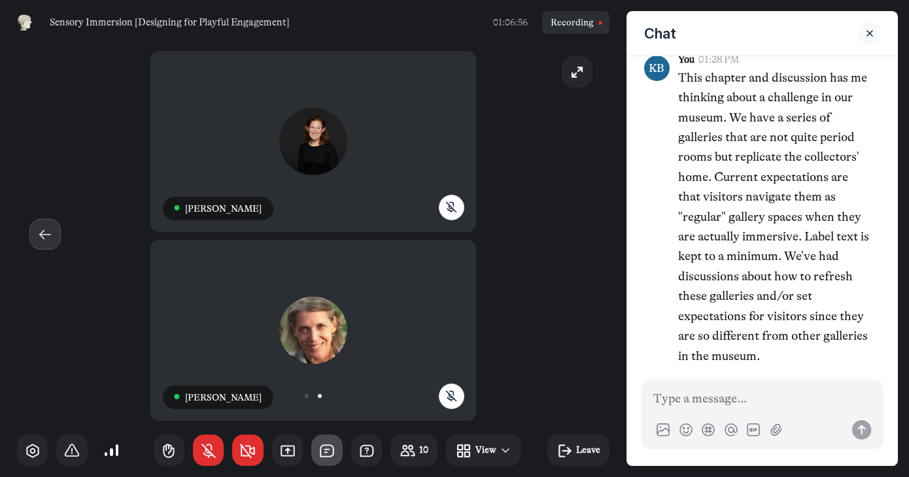
click at [45, 235] on use "button" at bounding box center [45, 235] width 10 height 9
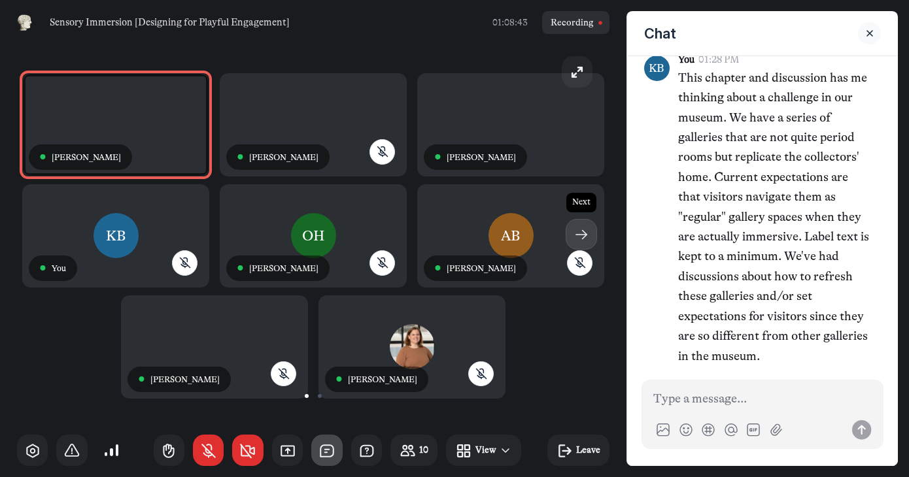
click at [587, 232] on icon "button" at bounding box center [581, 234] width 17 height 17
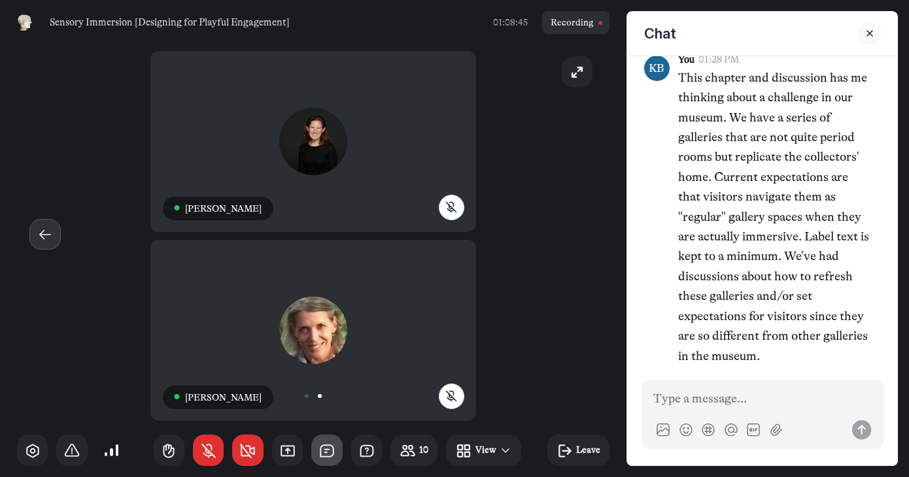
click at [43, 233] on use "button" at bounding box center [45, 235] width 10 height 9
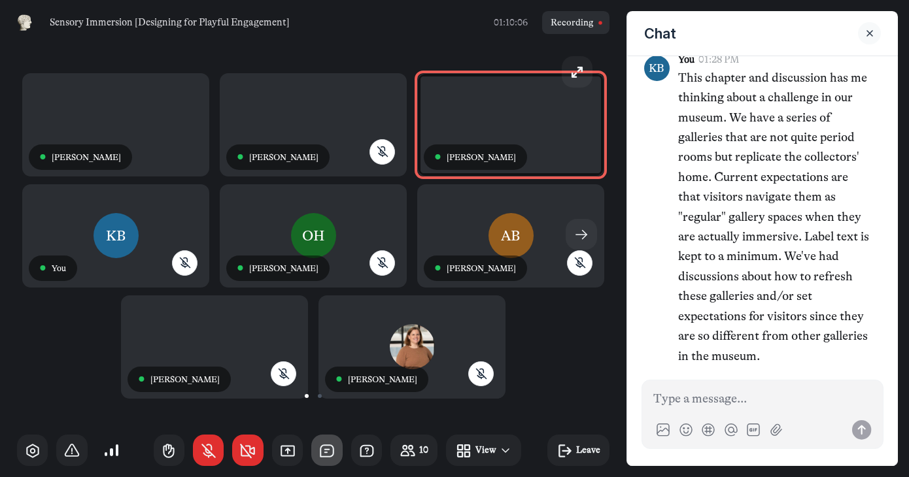
click at [869, 29] on icon "Close sidebar" at bounding box center [869, 33] width 13 height 9
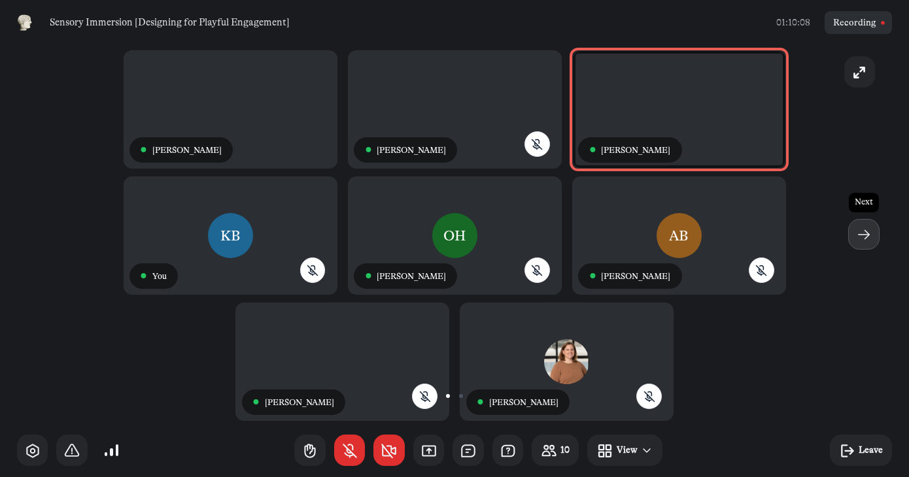
click at [858, 227] on icon "button" at bounding box center [864, 234] width 17 height 17
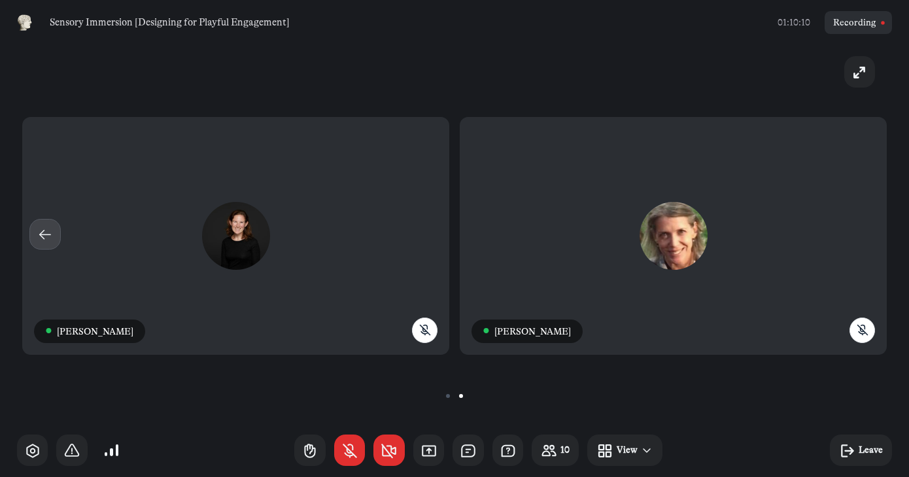
click at [41, 233] on icon "button" at bounding box center [45, 234] width 17 height 17
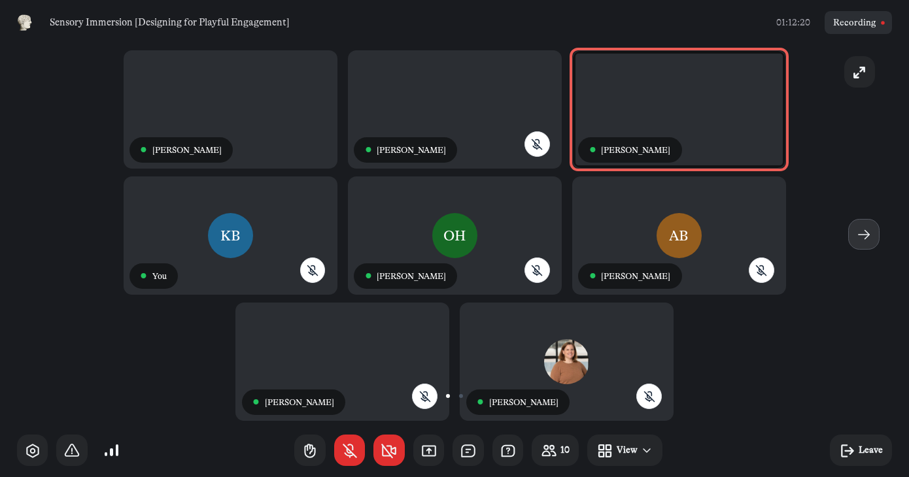
click at [862, 232] on icon "button" at bounding box center [864, 234] width 17 height 17
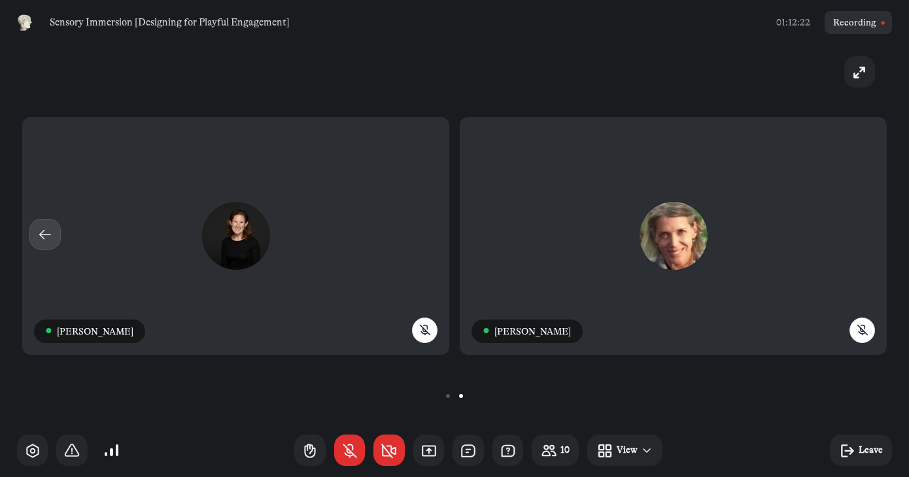
click at [50, 233] on icon "button" at bounding box center [45, 234] width 17 height 17
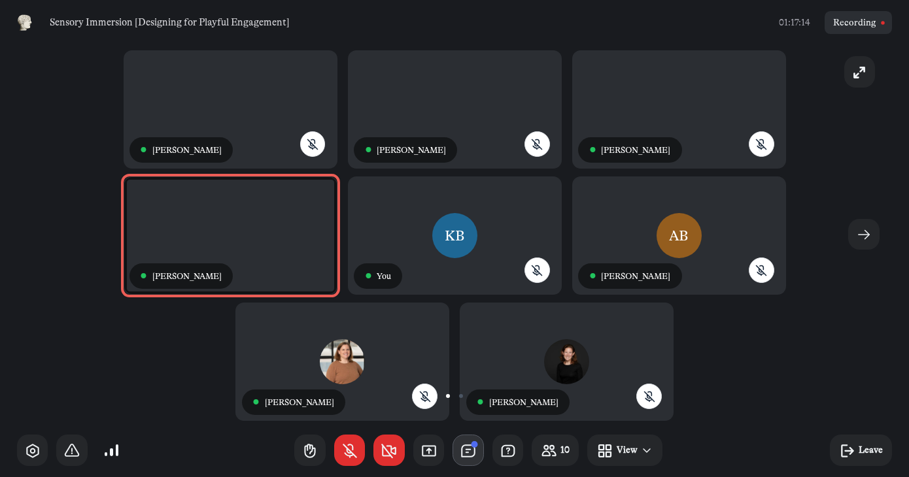
click at [471, 444] on icon "button" at bounding box center [474, 445] width 7 height 8
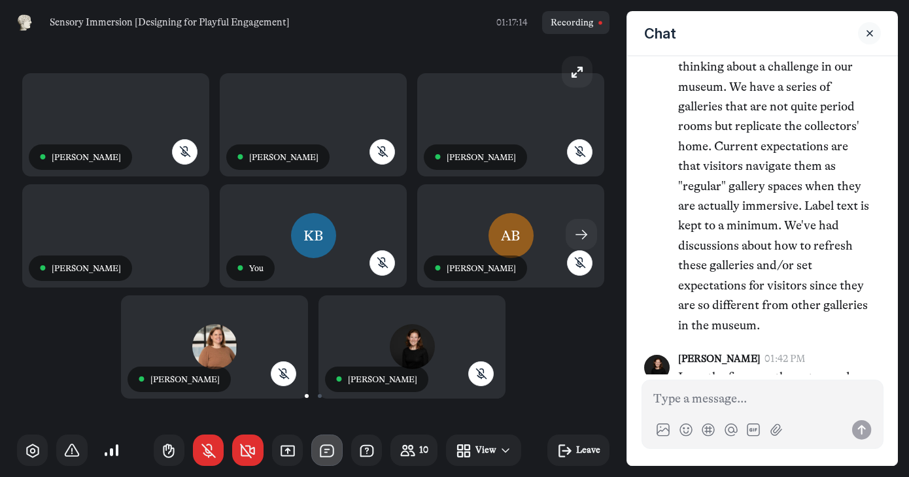
scroll to position [2152, 0]
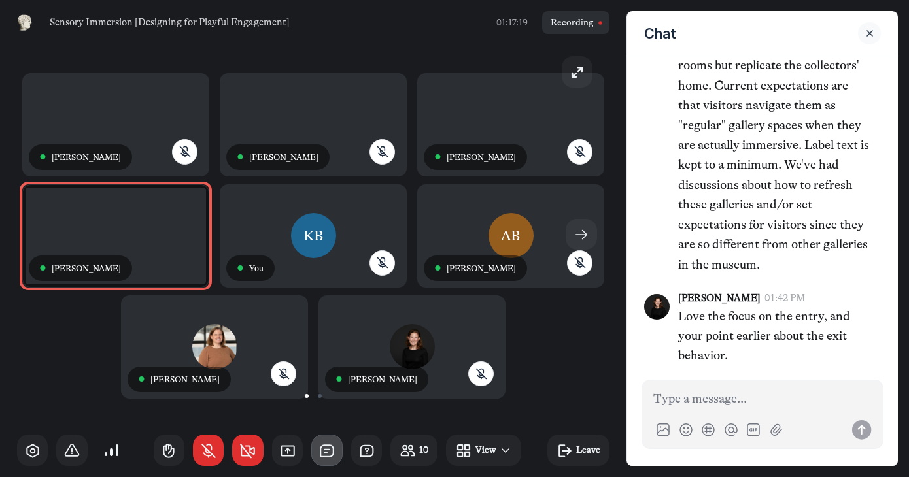
click at [873, 34] on icon "Close sidebar" at bounding box center [869, 33] width 13 height 9
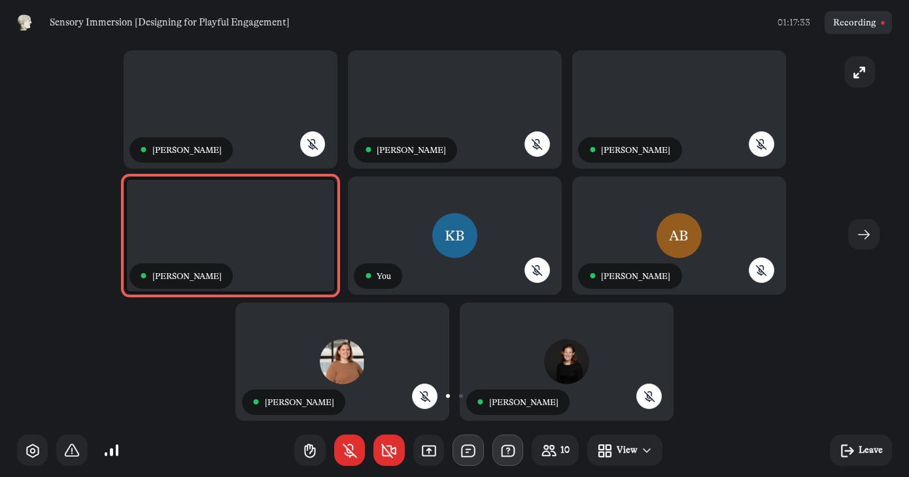
click at [504, 447] on icon "button" at bounding box center [508, 451] width 17 height 17
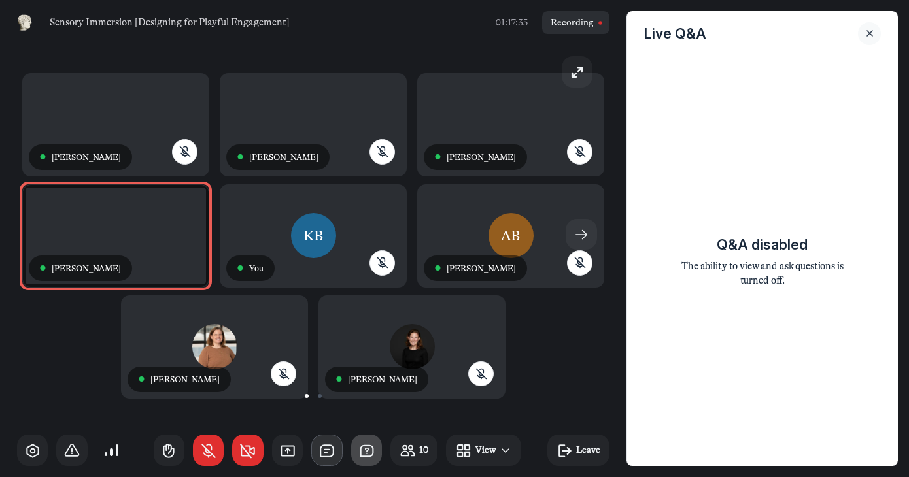
click at [871, 33] on icon "Close sidebar" at bounding box center [869, 33] width 13 height 9
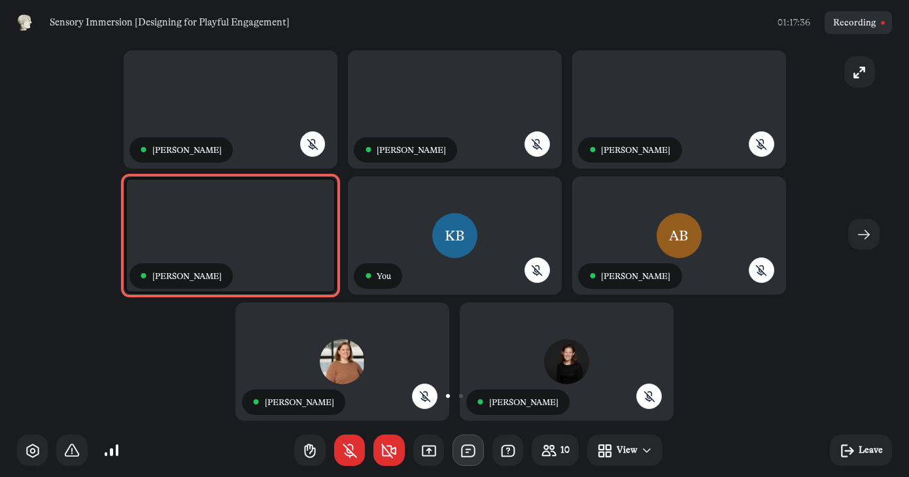
click at [474, 458] on icon "button" at bounding box center [468, 451] width 17 height 17
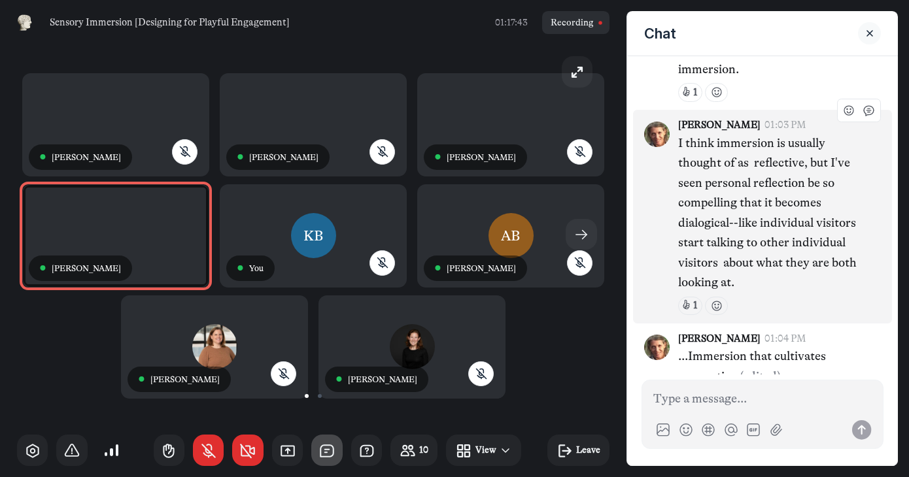
scroll to position [1357, 0]
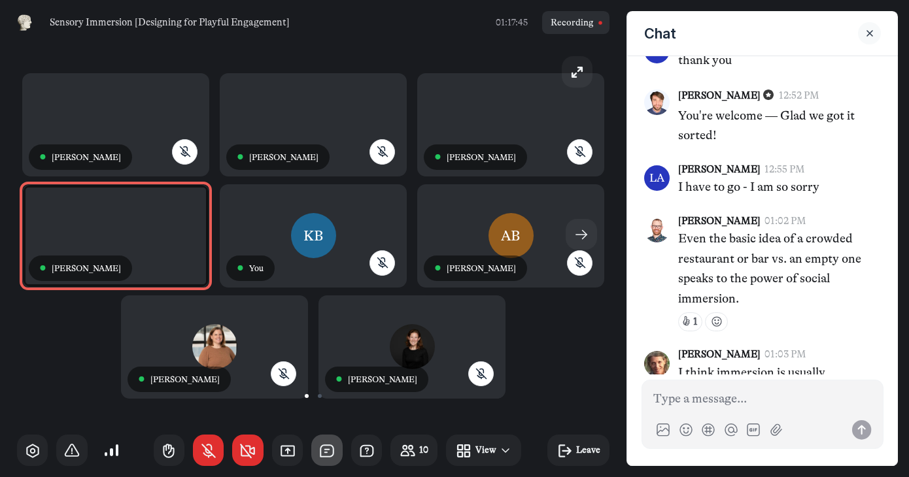
click at [870, 33] on use "Close sidebar" at bounding box center [869, 33] width 5 height 5
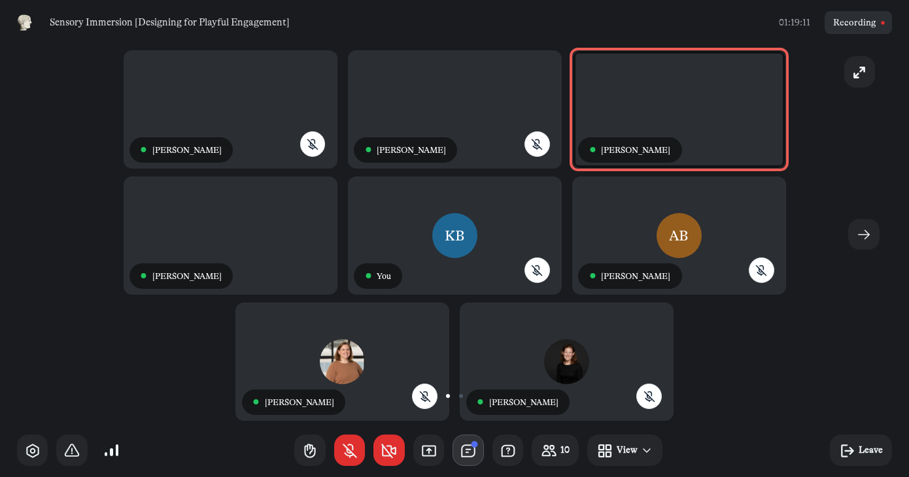
click at [462, 447] on use "button" at bounding box center [468, 450] width 12 height 11
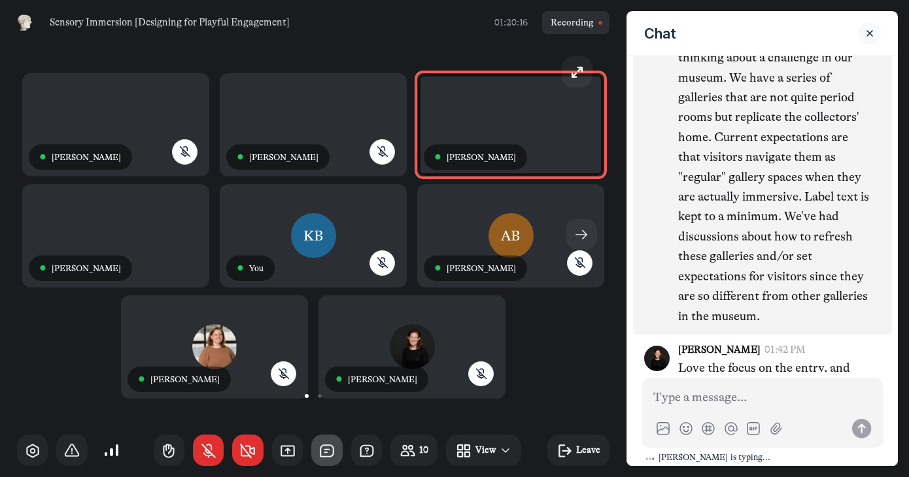
scroll to position [2073, 0]
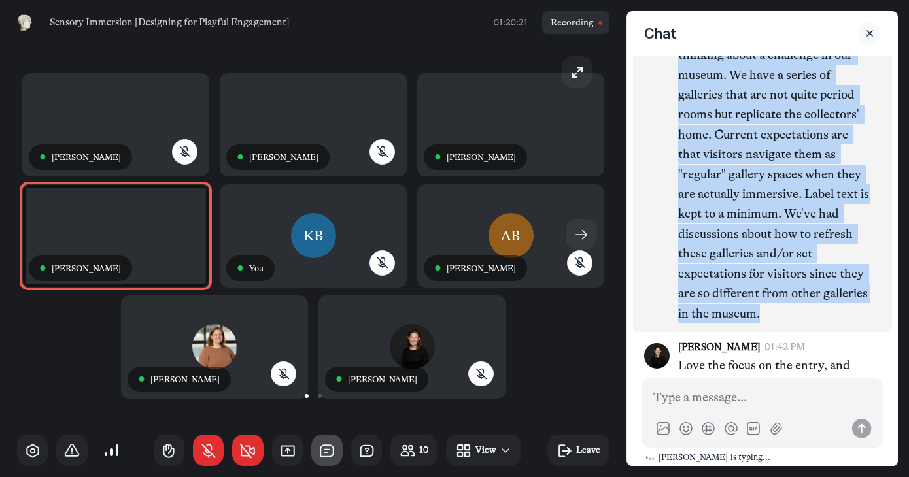
drag, startPoint x: 810, startPoint y: 347, endPoint x: 681, endPoint y: 73, distance: 302.5
click at [681, 73] on p "This chapter and discussion has me thinking about a challenge in our museum. We…" at bounding box center [774, 175] width 192 height 298
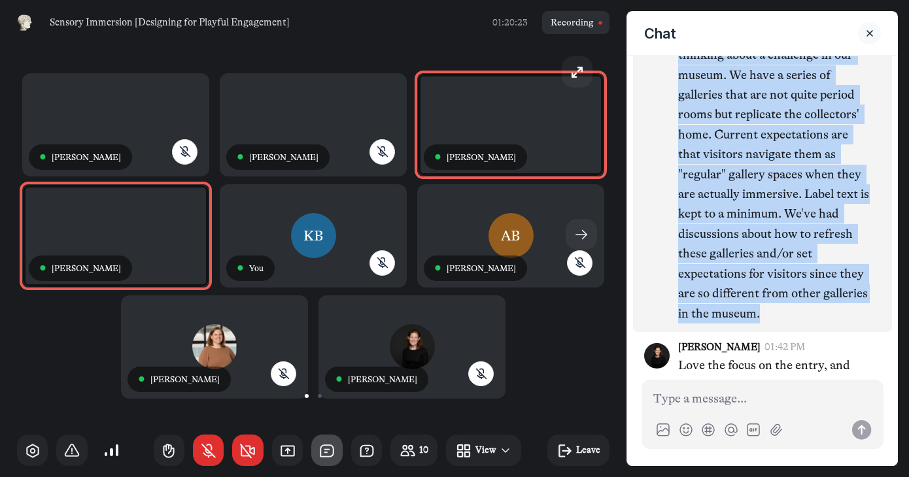
copy p "This chapter and discussion has me thinking about a challenge in our museum. We…"
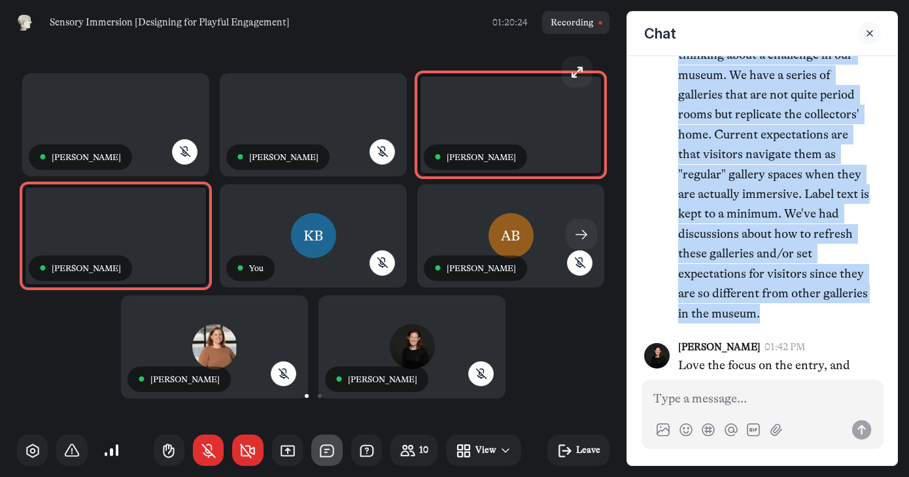
click at [867, 34] on icon "Close sidebar" at bounding box center [869, 33] width 13 height 9
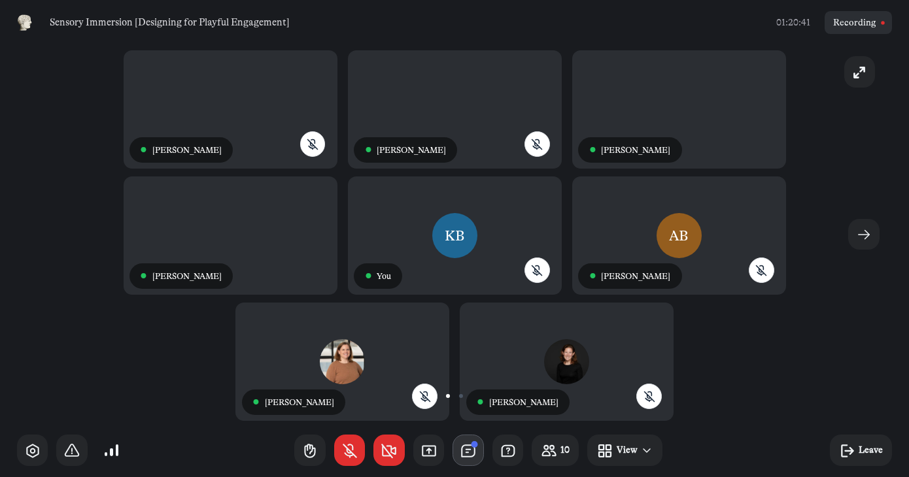
click at [466, 451] on use "button" at bounding box center [468, 450] width 12 height 11
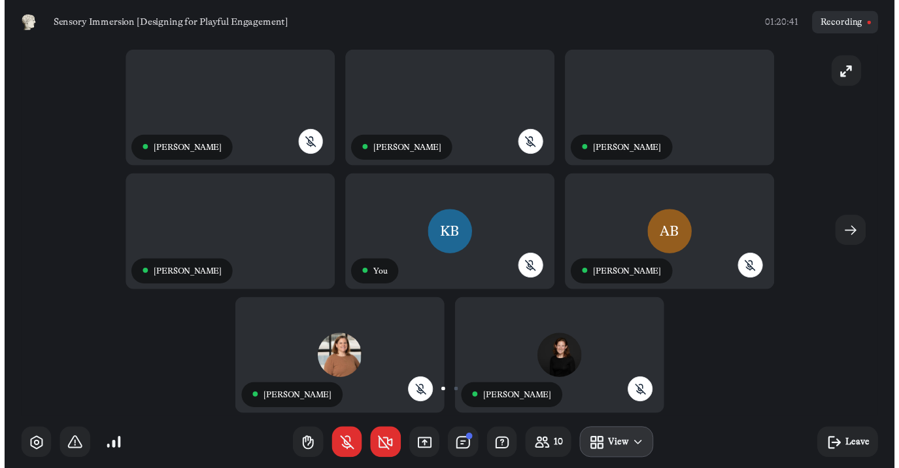
scroll to position [2508, 0]
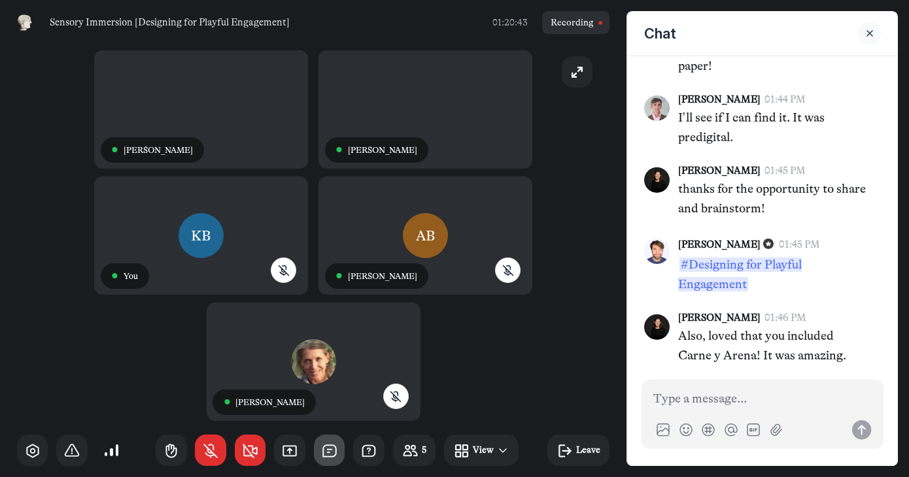
click at [867, 28] on button "Close sidebar" at bounding box center [869, 33] width 23 height 23
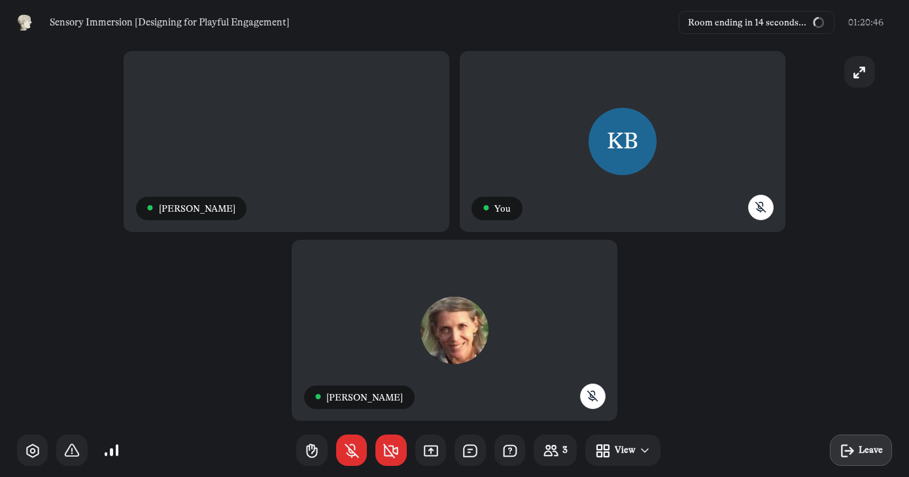
click at [846, 455] on icon "button" at bounding box center [847, 451] width 17 height 17
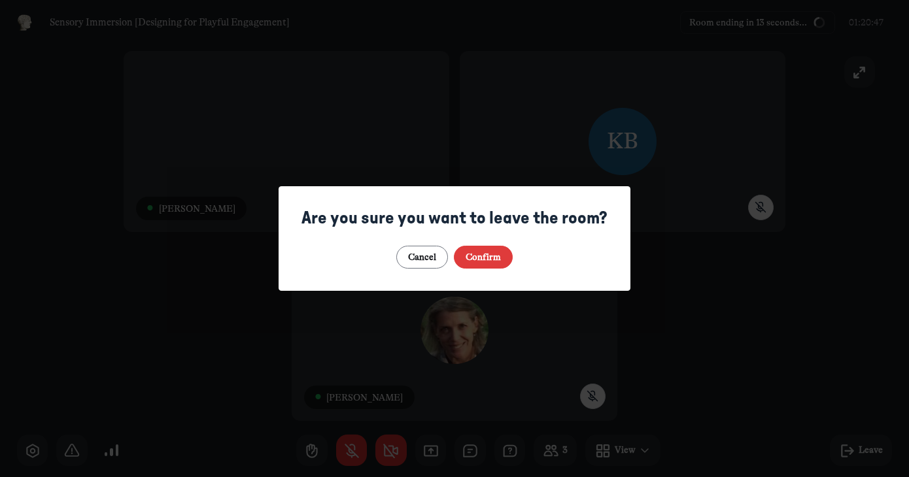
click at [497, 256] on button "Confirm" at bounding box center [484, 257] width 60 height 23
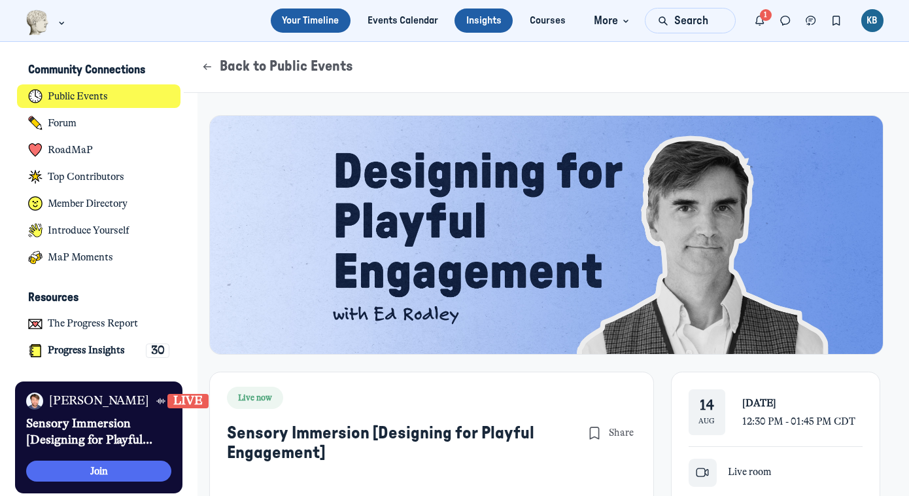
scroll to position [3204, 2571]
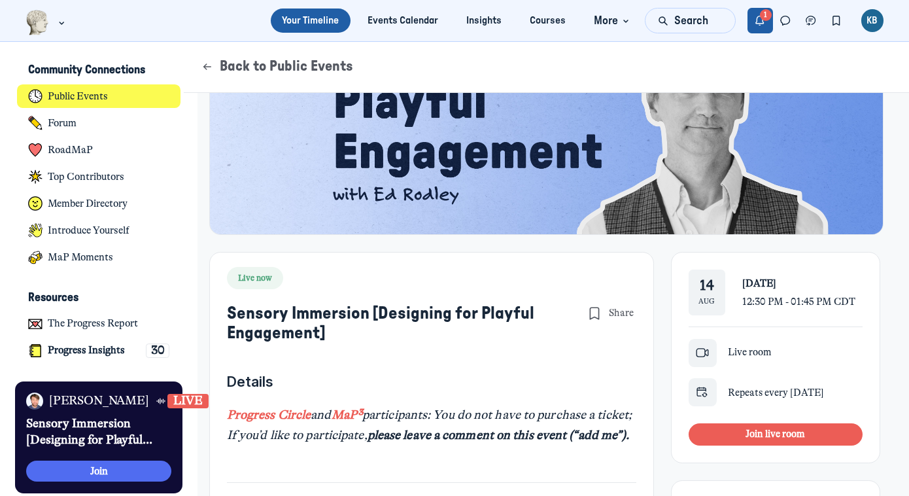
click at [772, 18] on button "Notifications" at bounding box center [761, 21] width 26 height 26
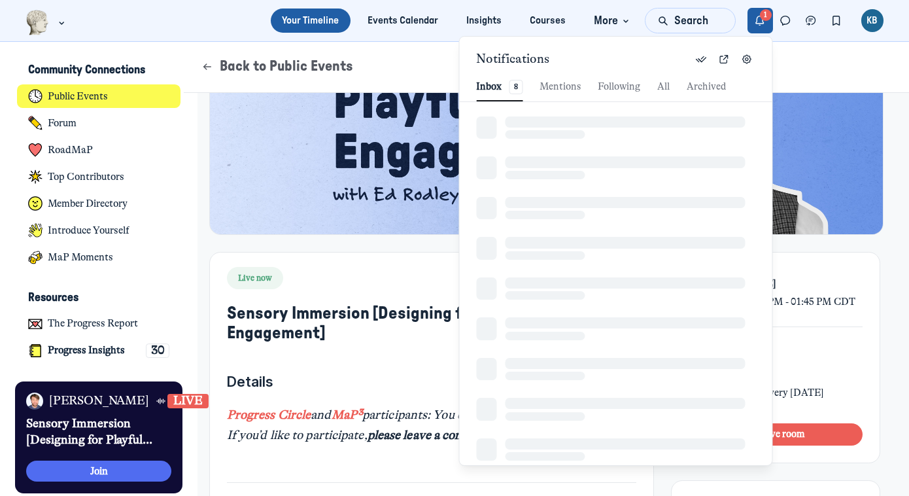
scroll to position [1780, 2849]
